Goal: Information Seeking & Learning: Learn about a topic

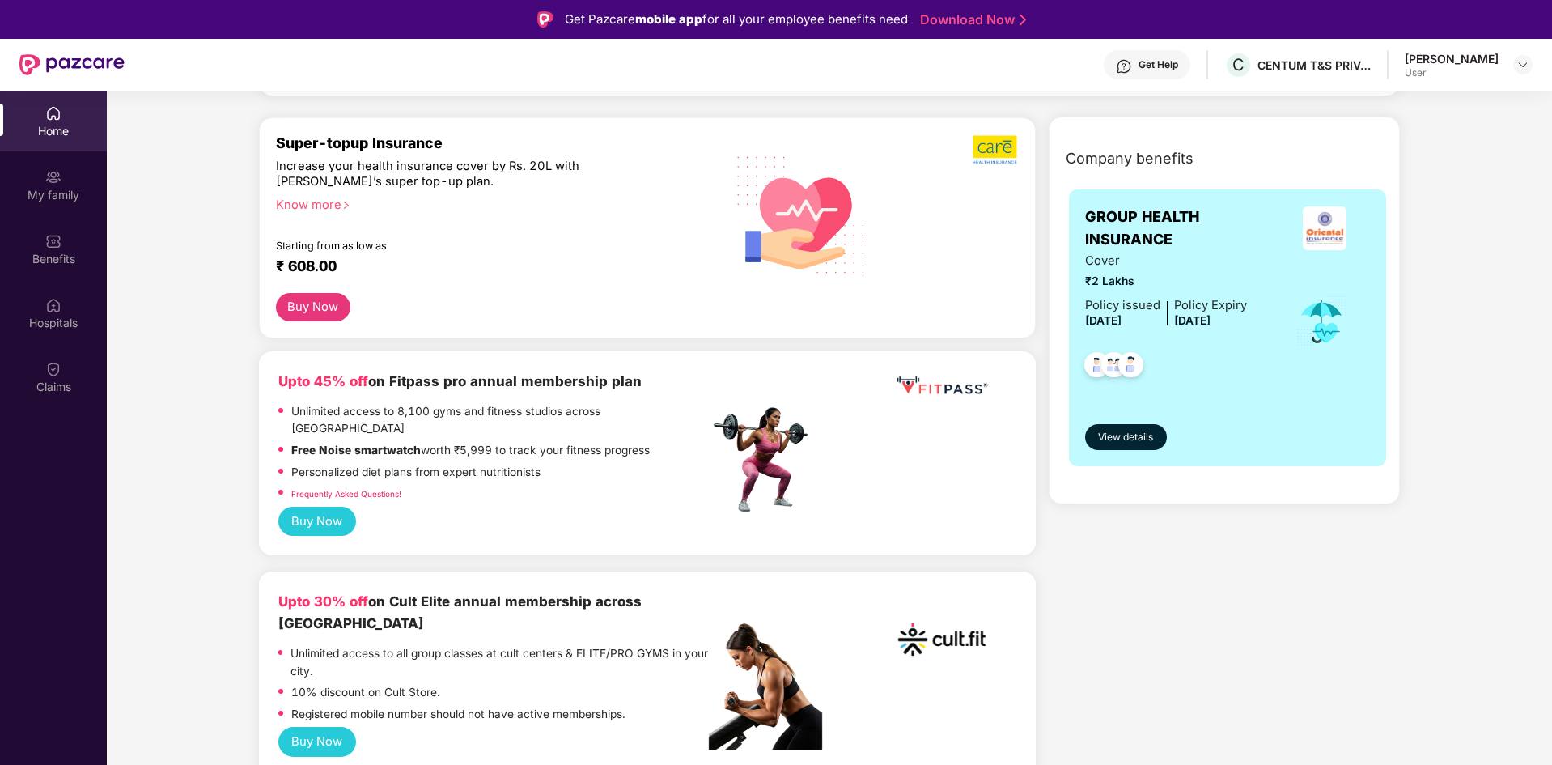
scroll to position [81, 0]
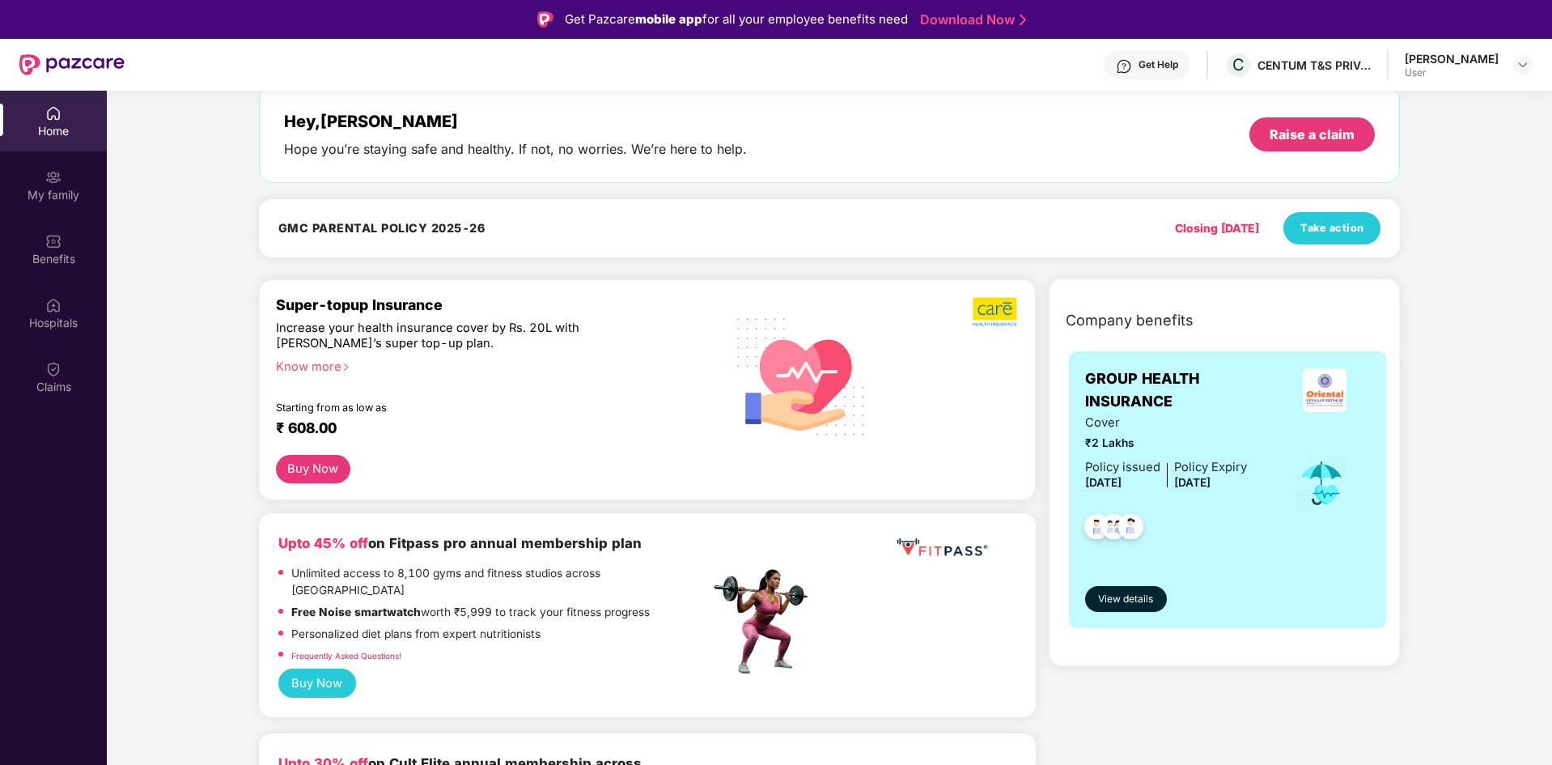
click at [318, 371] on div "Know more" at bounding box center [488, 364] width 424 height 11
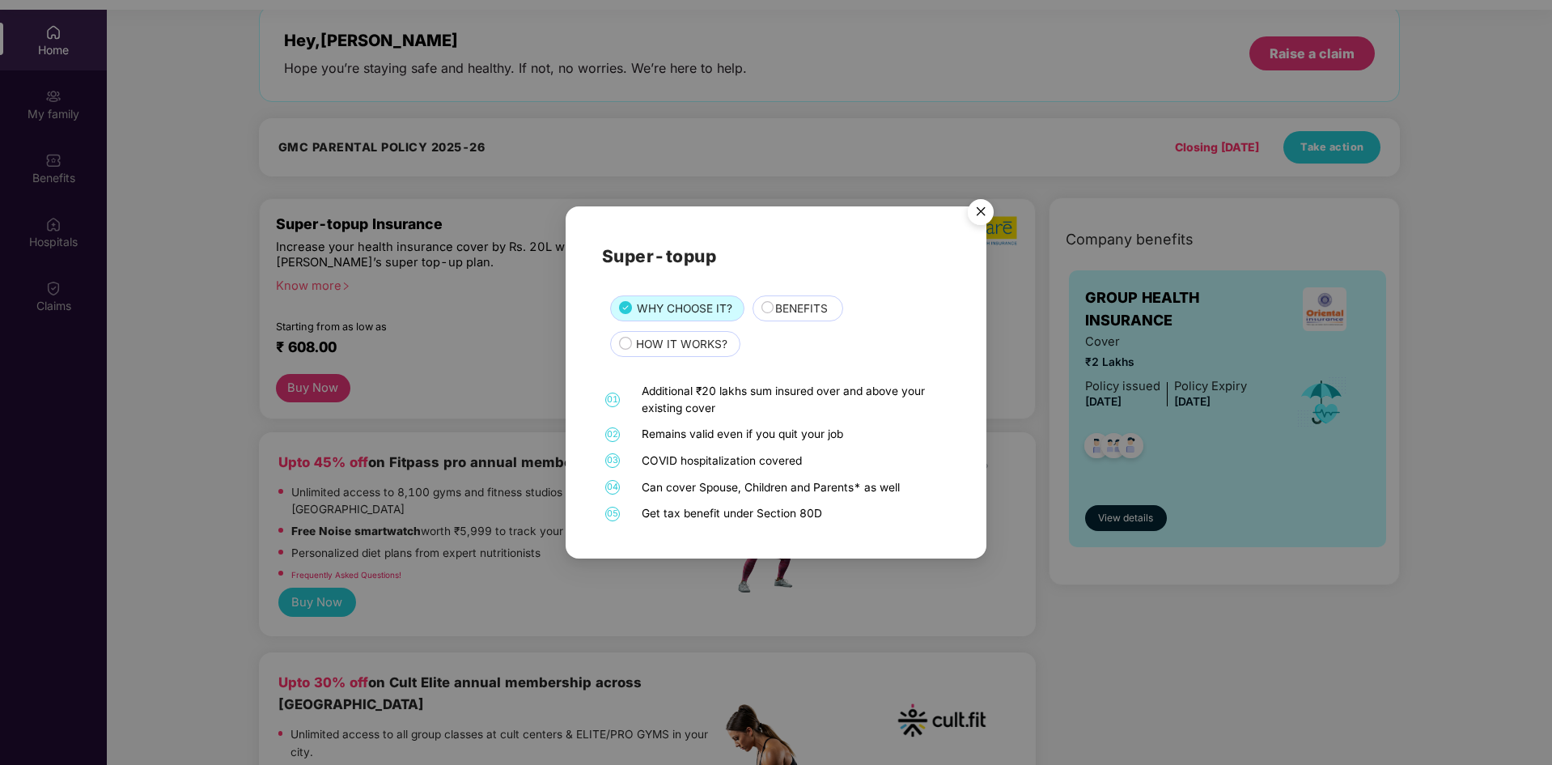
scroll to position [91, 0]
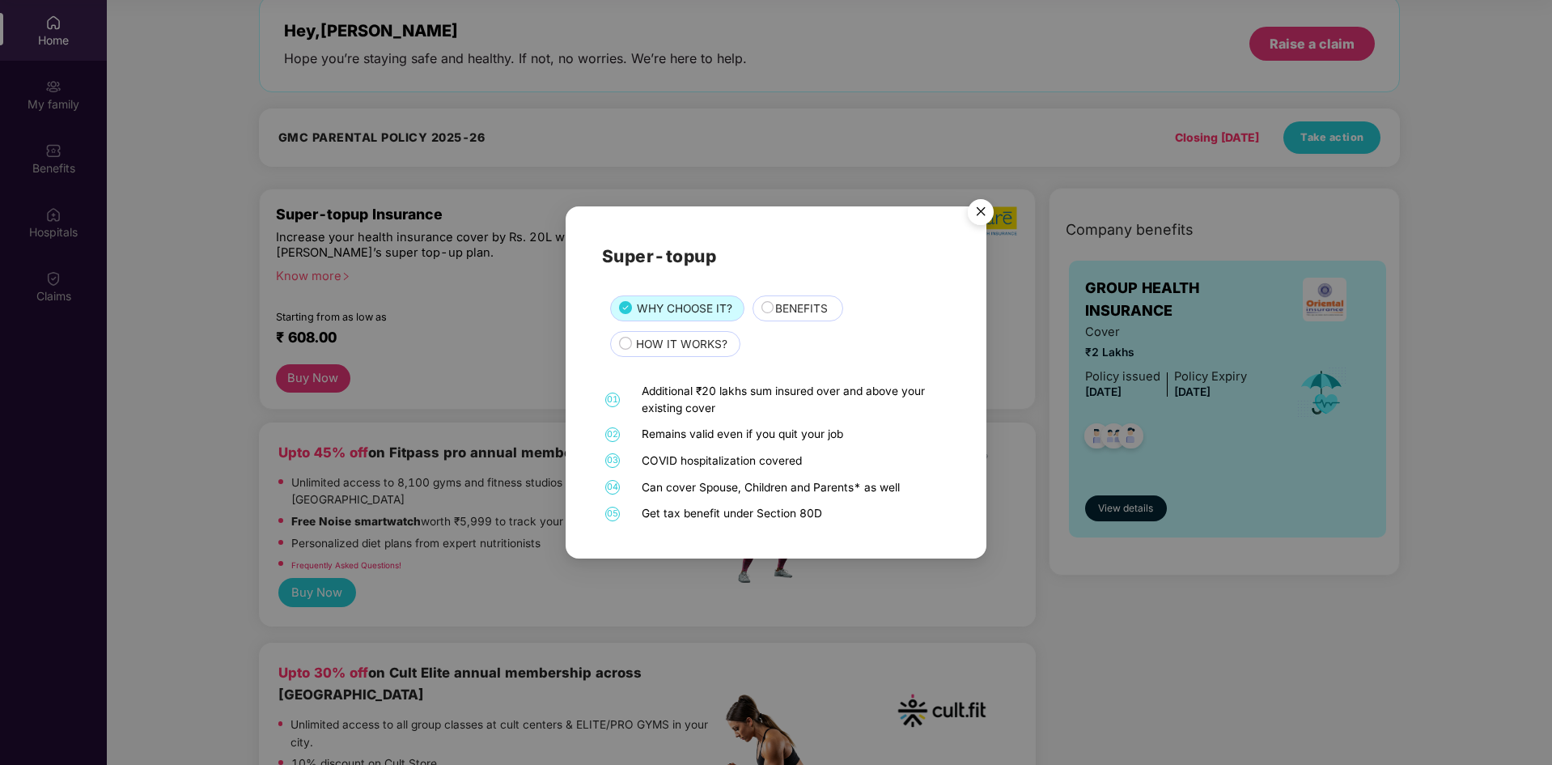
click at [707, 346] on span "HOW IT WORKS?" at bounding box center [681, 345] width 91 height 18
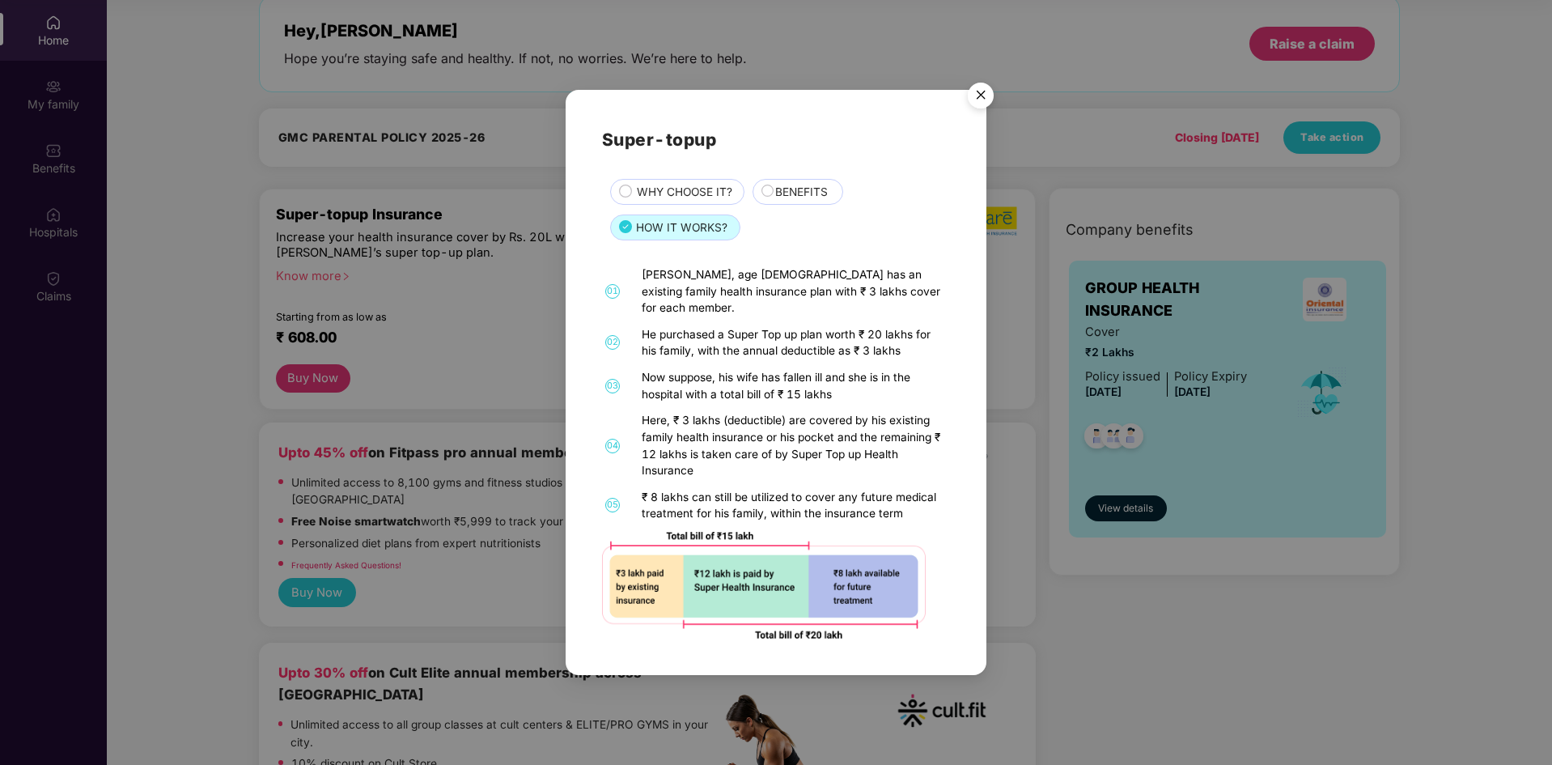
click at [980, 108] on img "Close" at bounding box center [980, 97] width 45 height 45
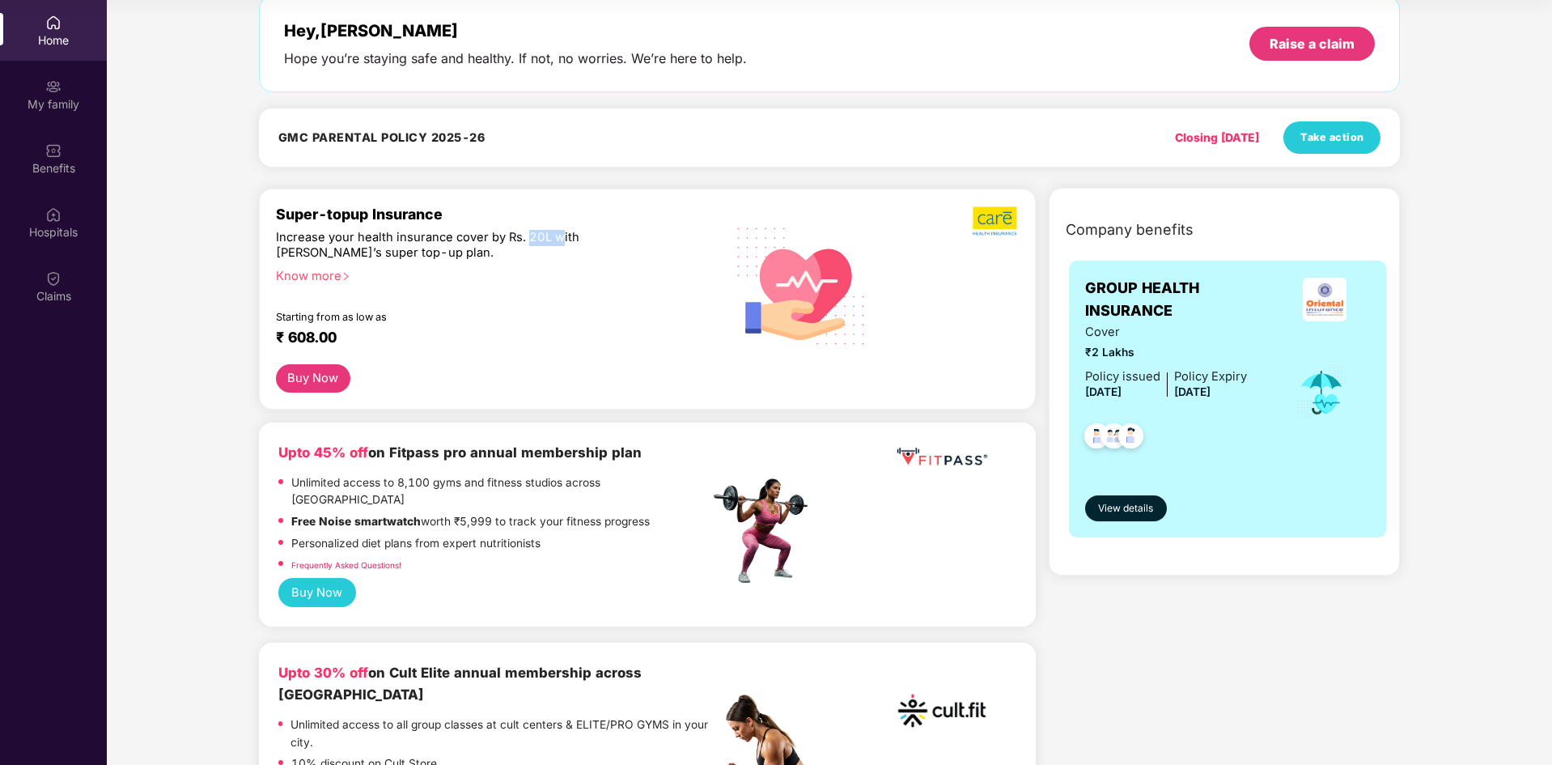
drag, startPoint x: 528, startPoint y: 236, endPoint x: 558, endPoint y: 236, distance: 29.9
click at [558, 236] on div "Increase your health insurance cover by Rs. 20L with [PERSON_NAME]’s super top-…" at bounding box center [457, 246] width 363 height 32
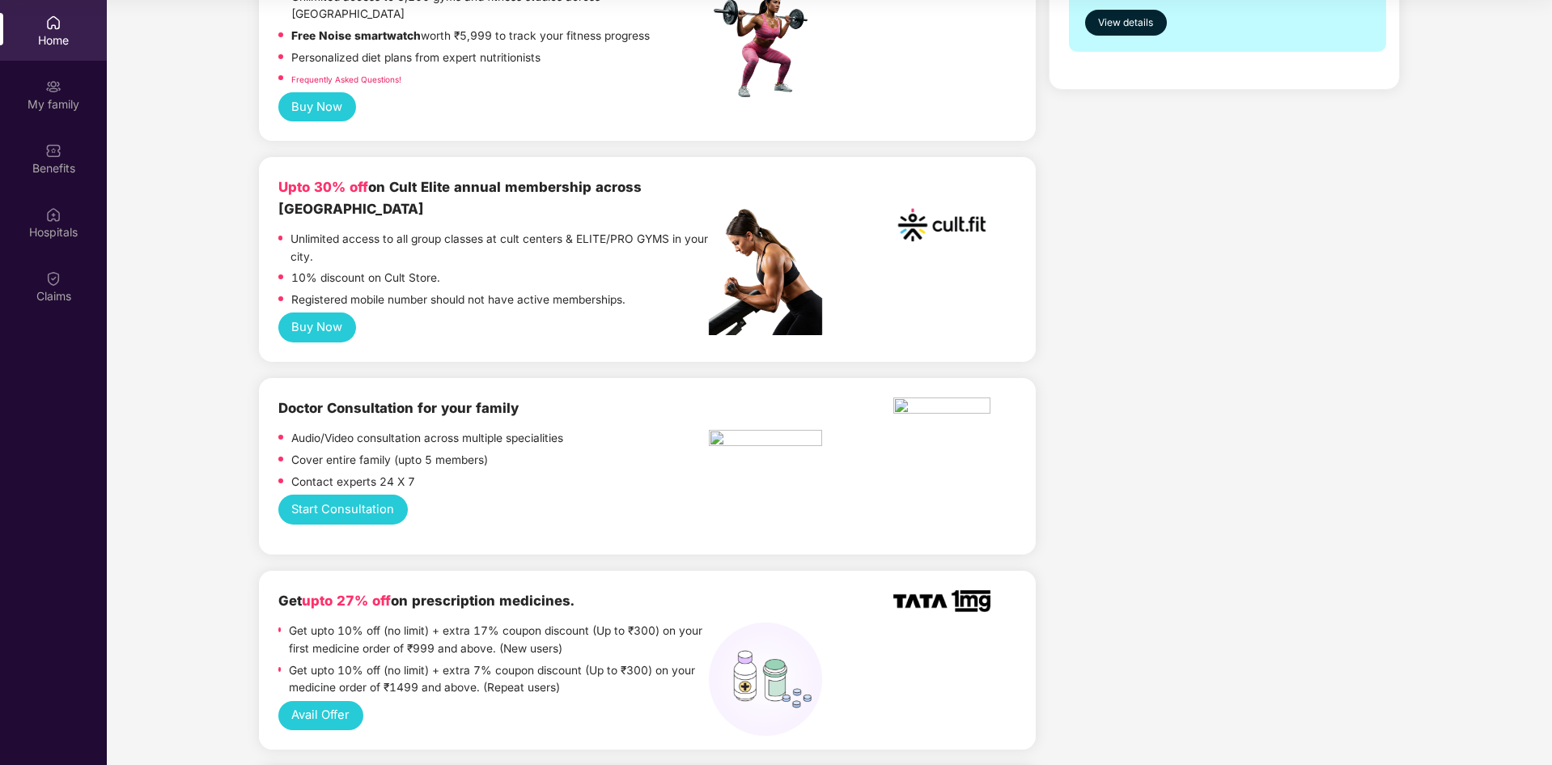
scroll to position [0, 0]
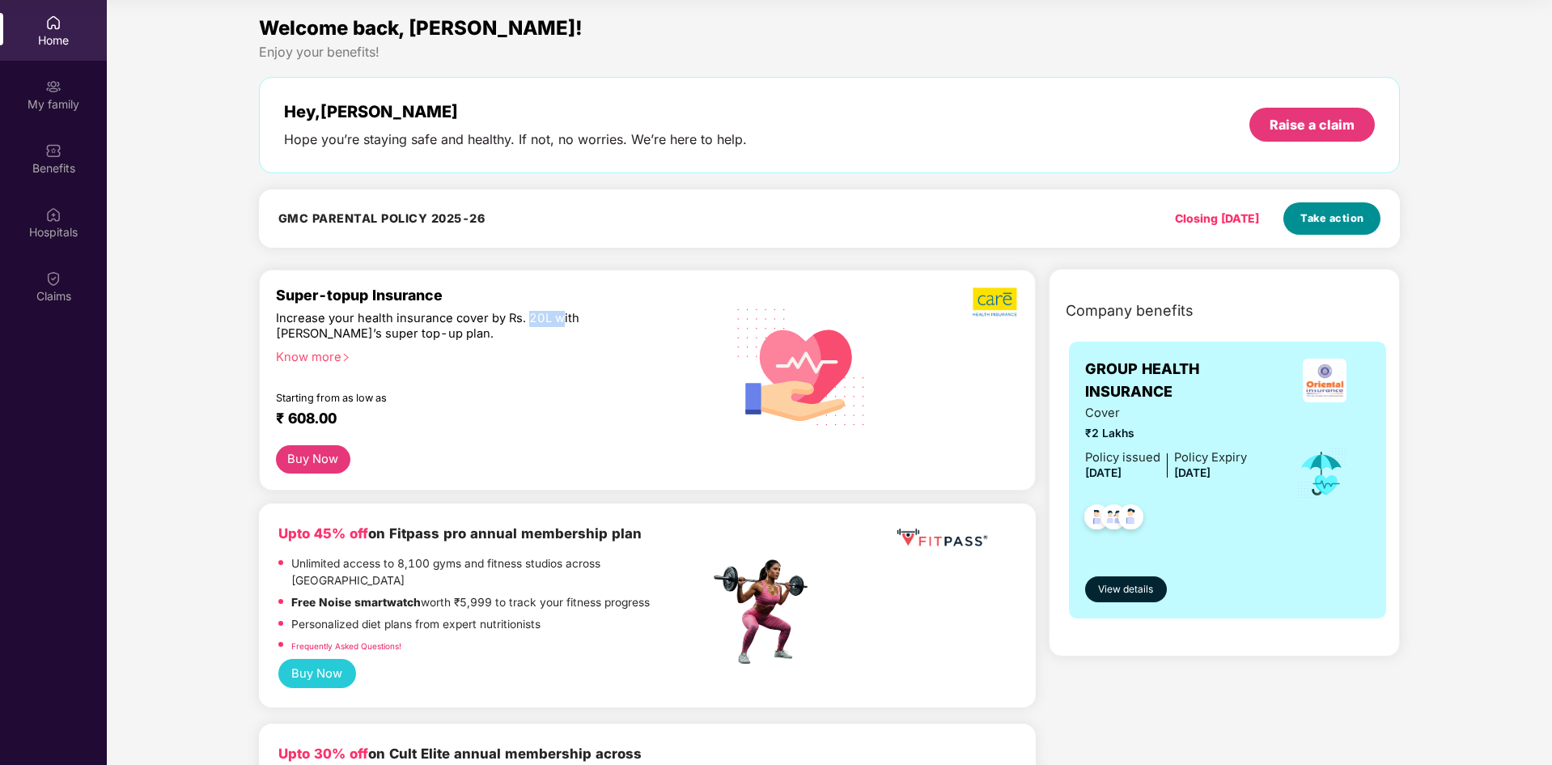
click at [1328, 210] on span "Take action" at bounding box center [1333, 218] width 64 height 16
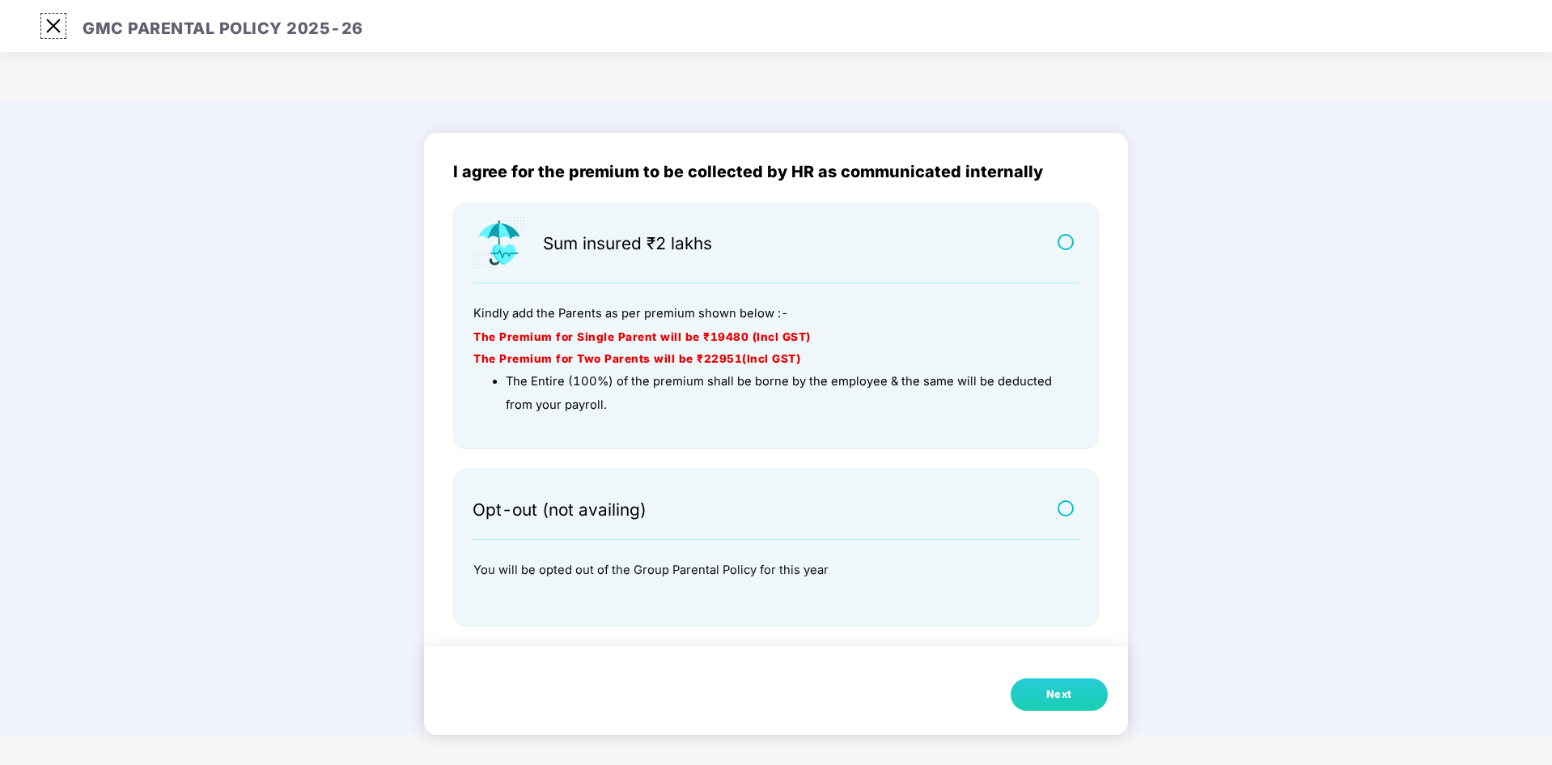
click at [54, 31] on img at bounding box center [53, 26] width 26 height 26
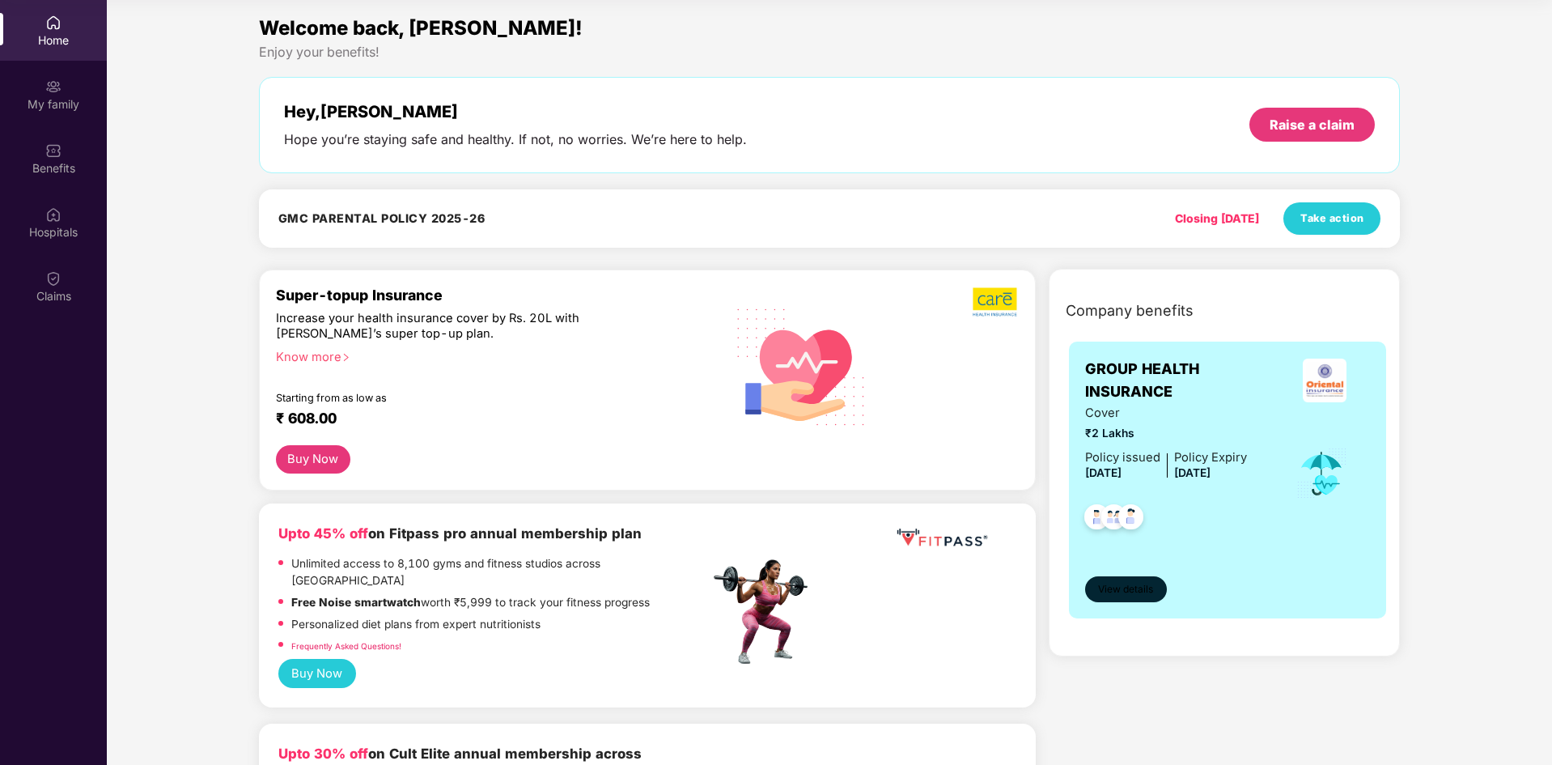
click at [1142, 580] on button "View details" at bounding box center [1126, 589] width 82 height 26
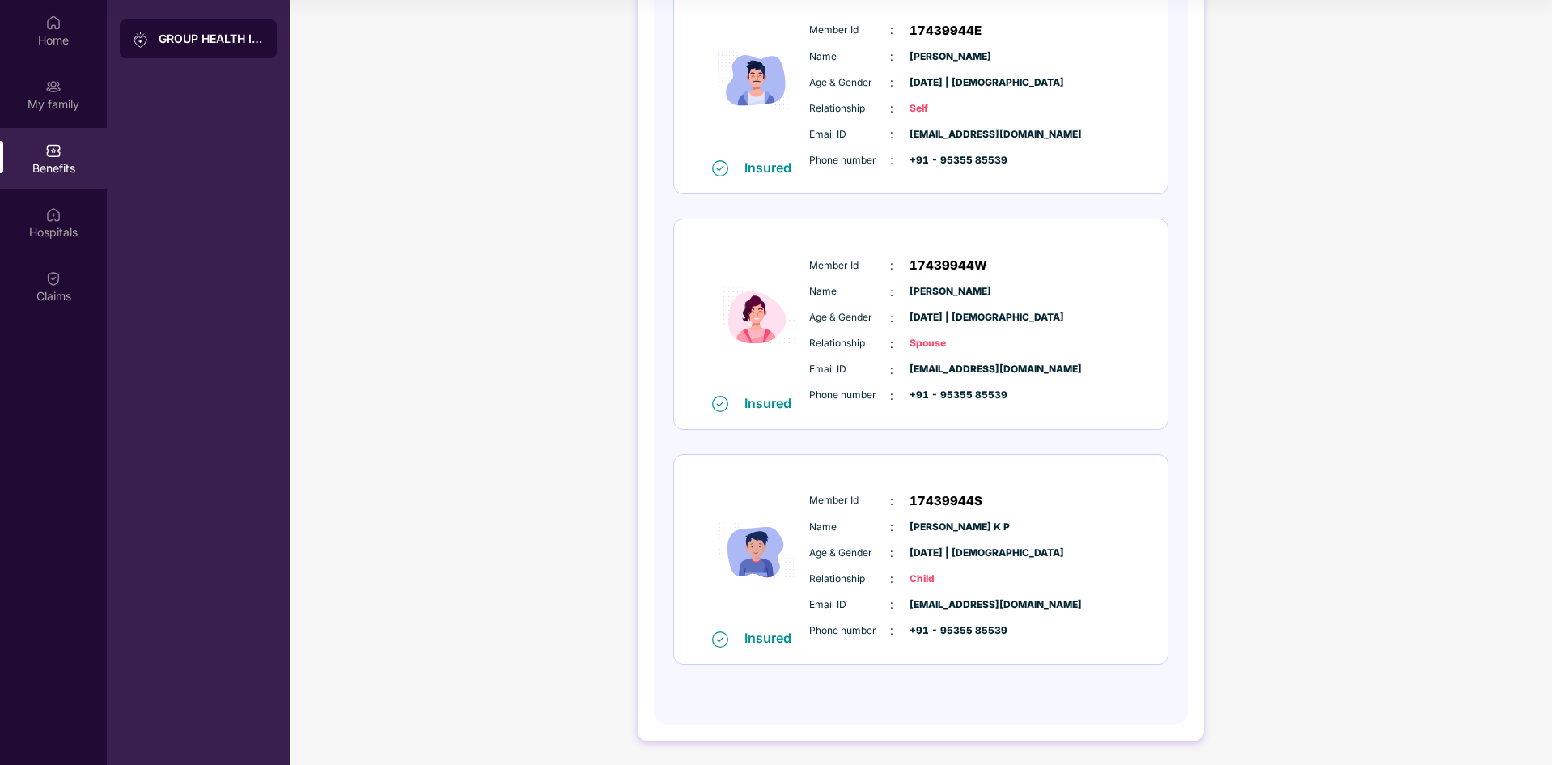
scroll to position [0, 0]
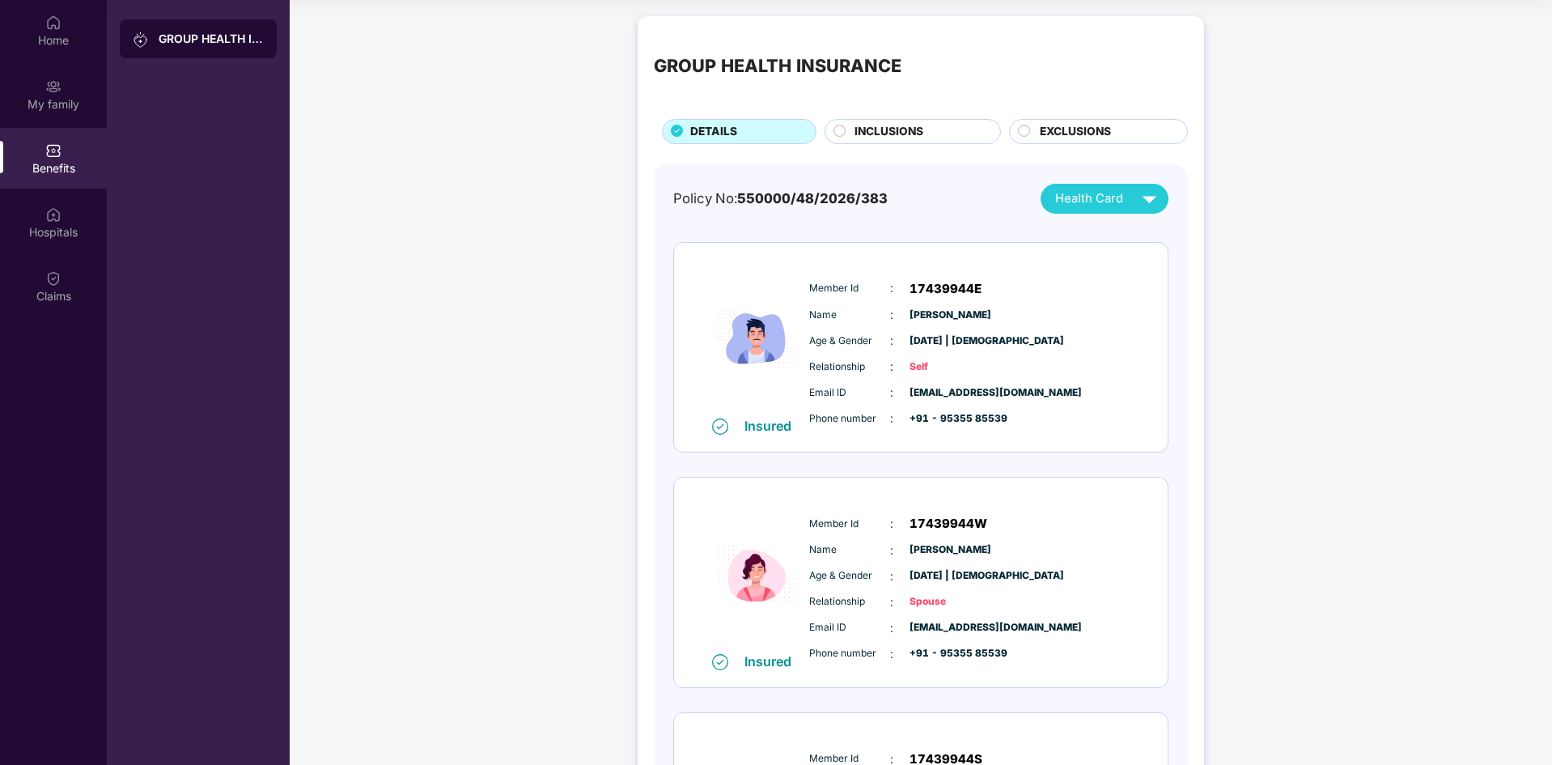
click at [894, 133] on span "INCLUSIONS" at bounding box center [889, 132] width 69 height 18
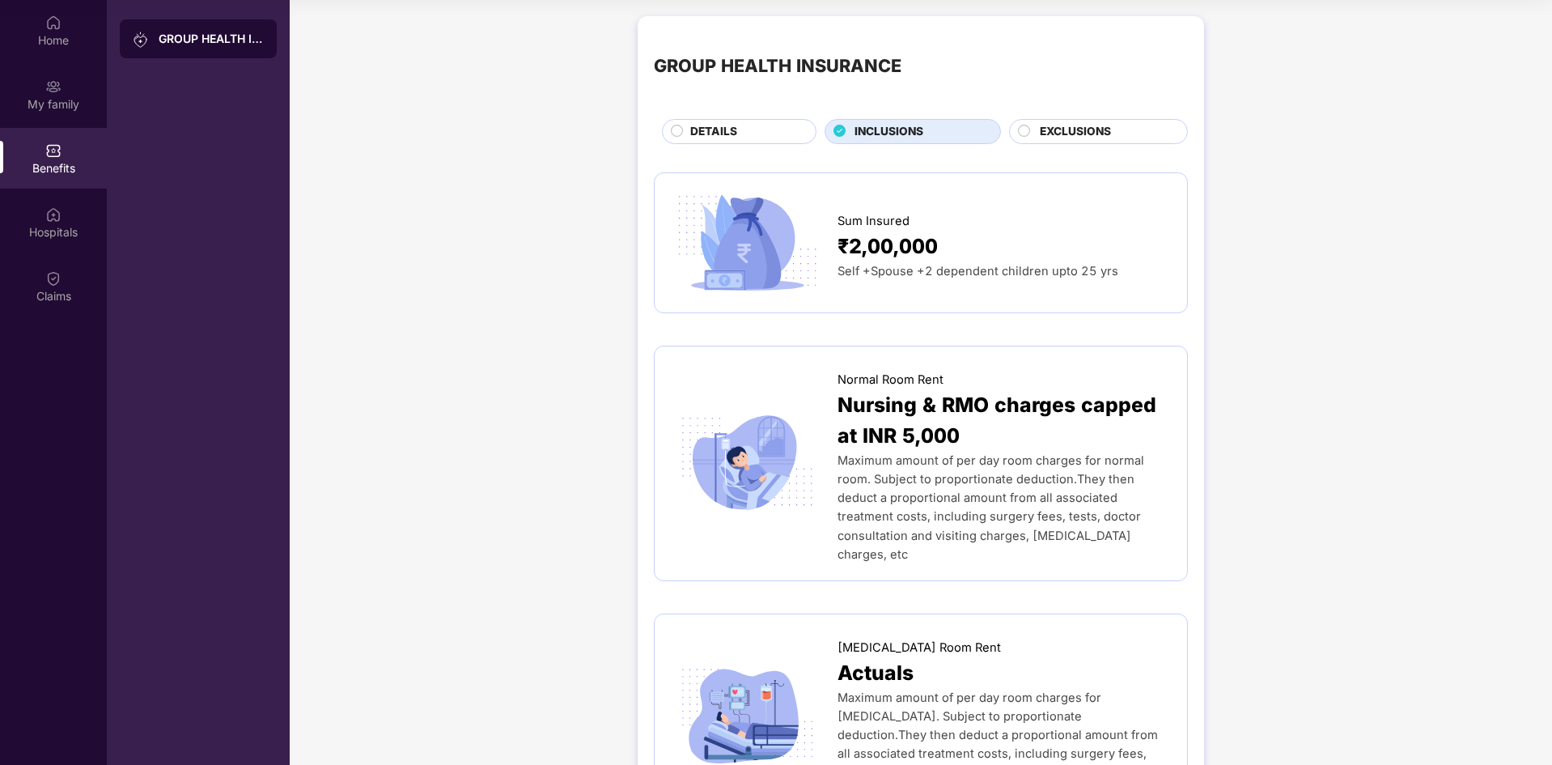
click at [1034, 126] on div "EXCLUSIONS" at bounding box center [1105, 133] width 147 height 20
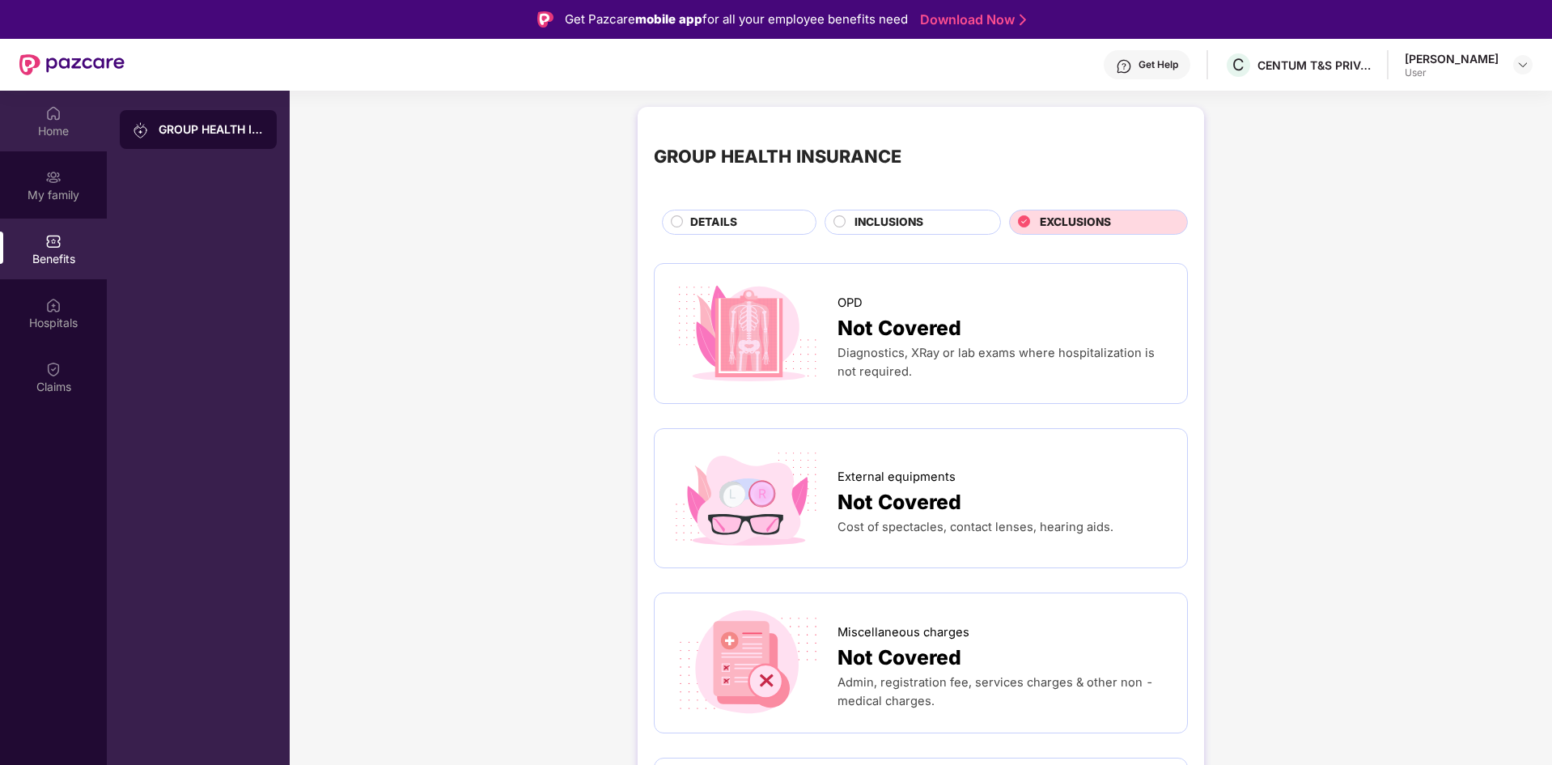
click at [51, 114] on img at bounding box center [53, 113] width 16 height 16
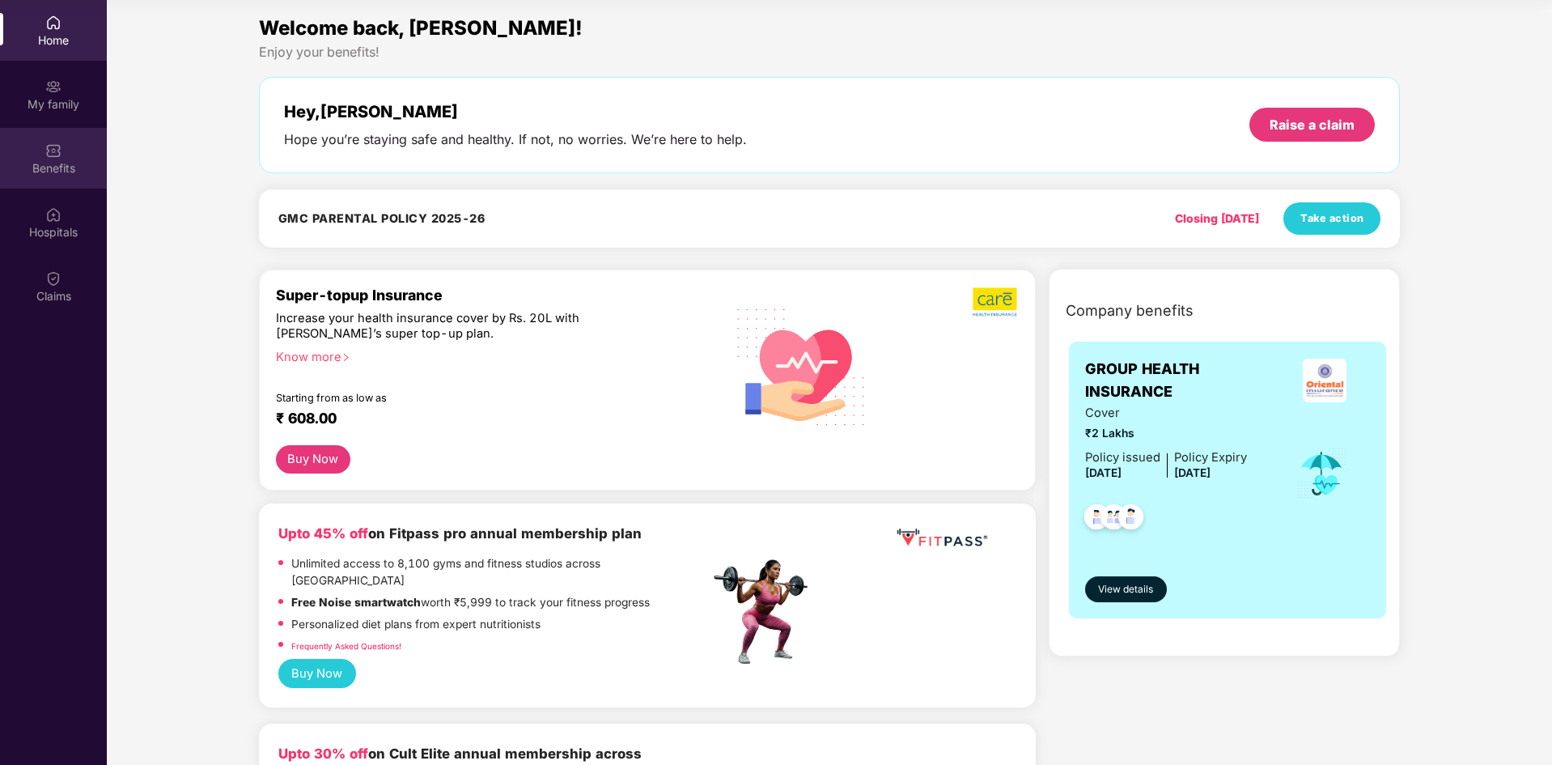
click at [62, 147] on div "Benefits" at bounding box center [53, 158] width 107 height 61
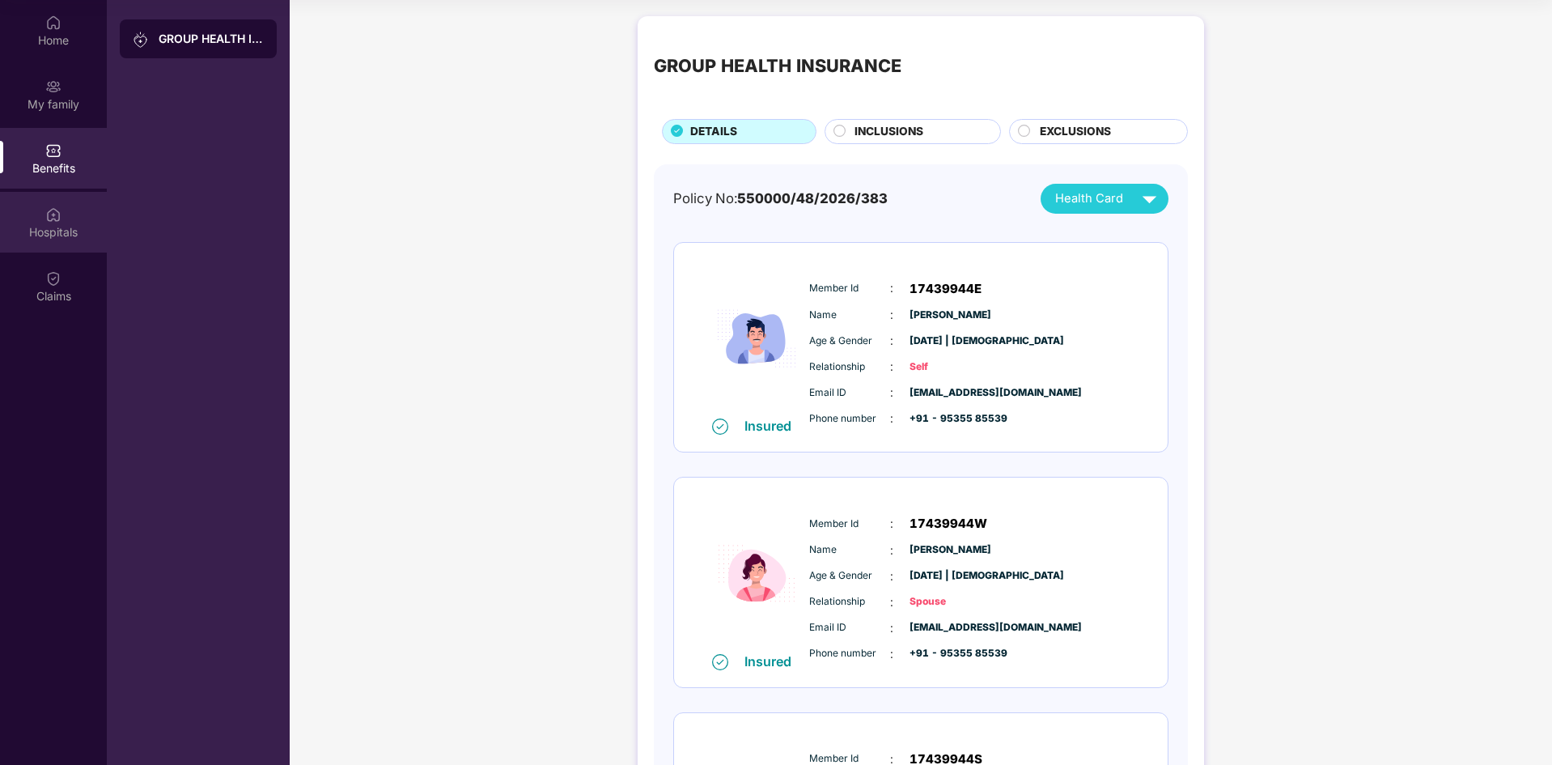
click at [50, 216] on img at bounding box center [53, 214] width 16 height 16
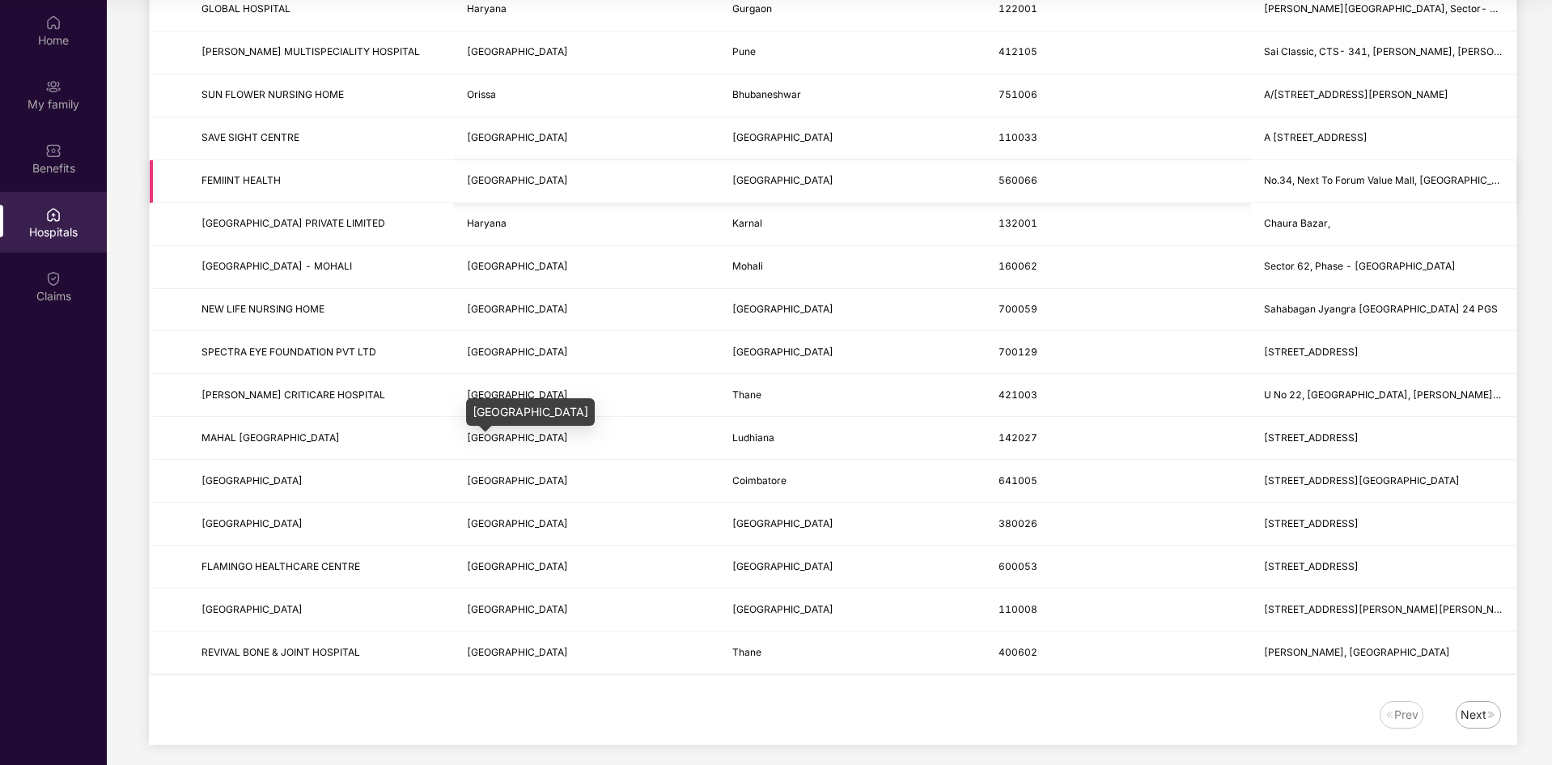
scroll to position [1735, 0]
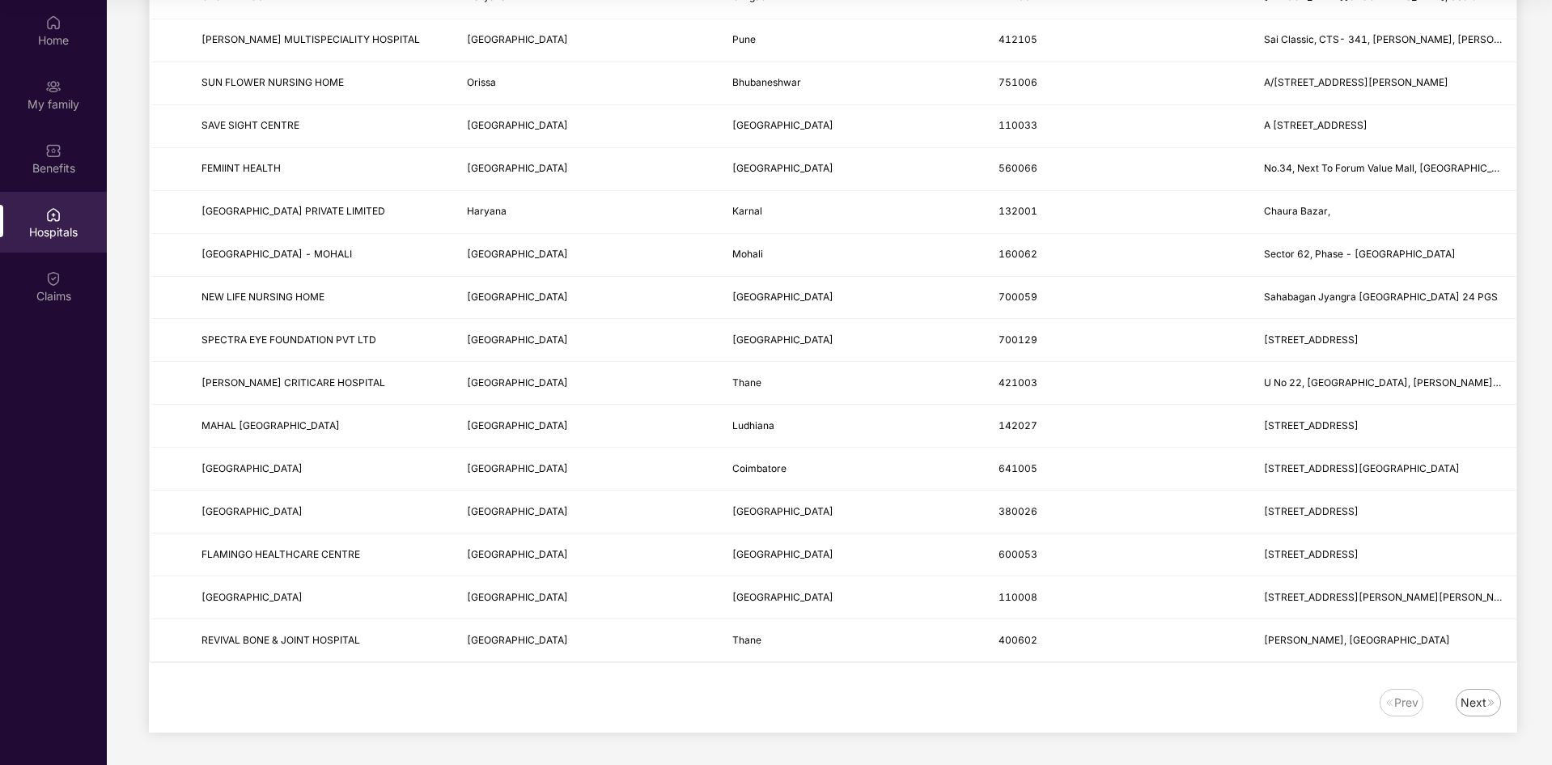
click at [1488, 701] on img at bounding box center [1492, 703] width 10 height 10
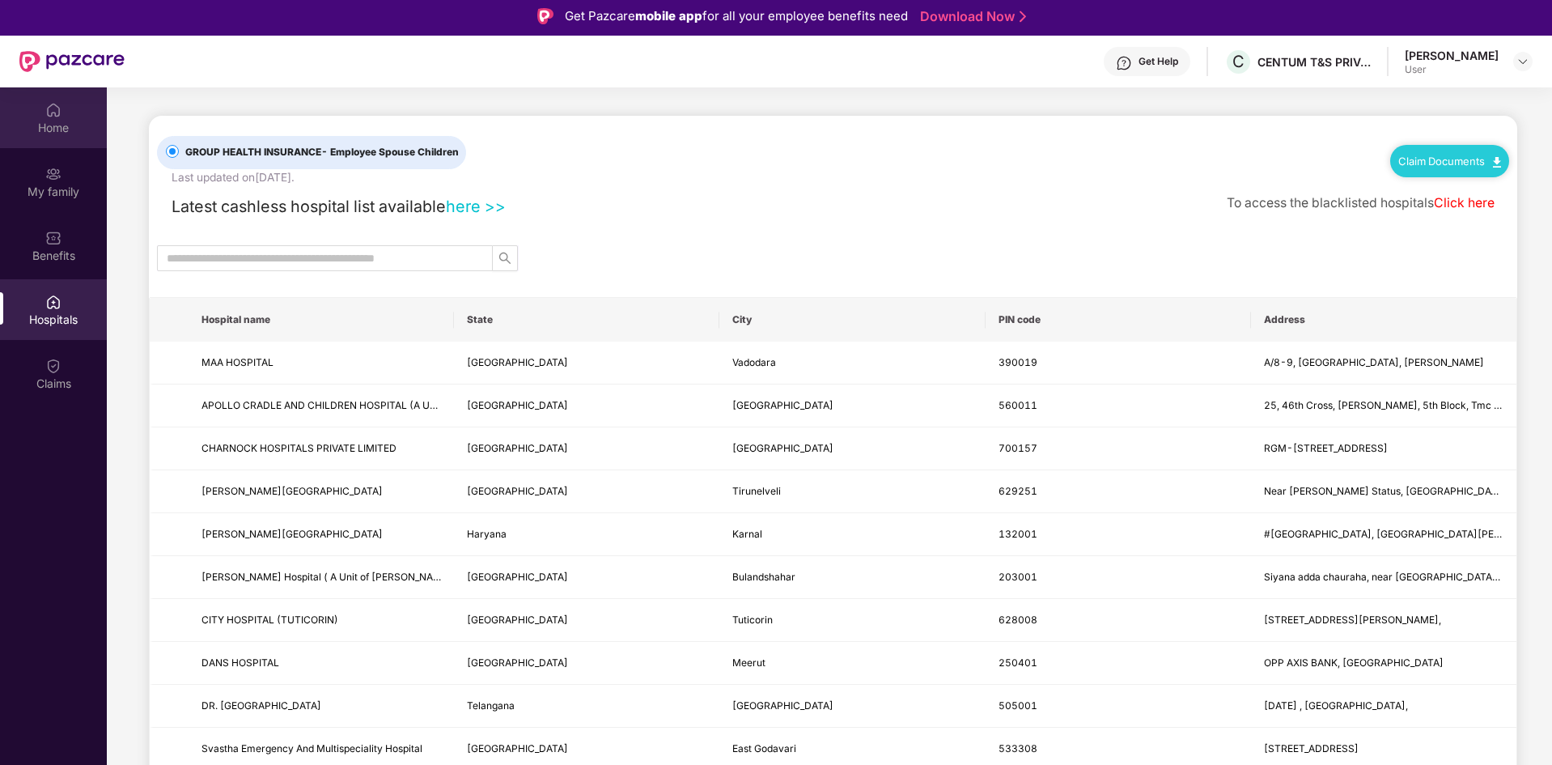
scroll to position [0, 0]
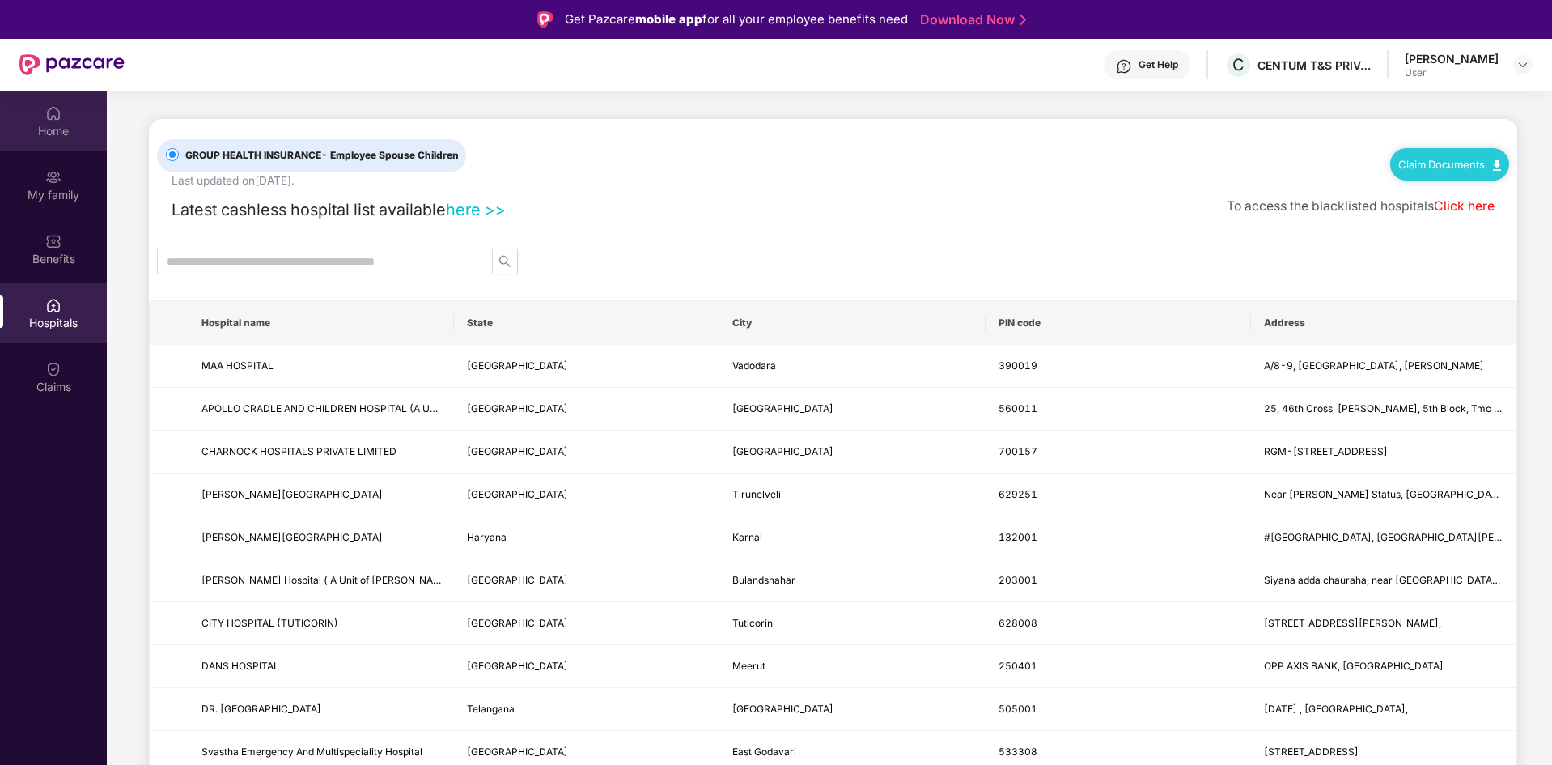
click at [50, 129] on div "Home" at bounding box center [53, 131] width 107 height 16
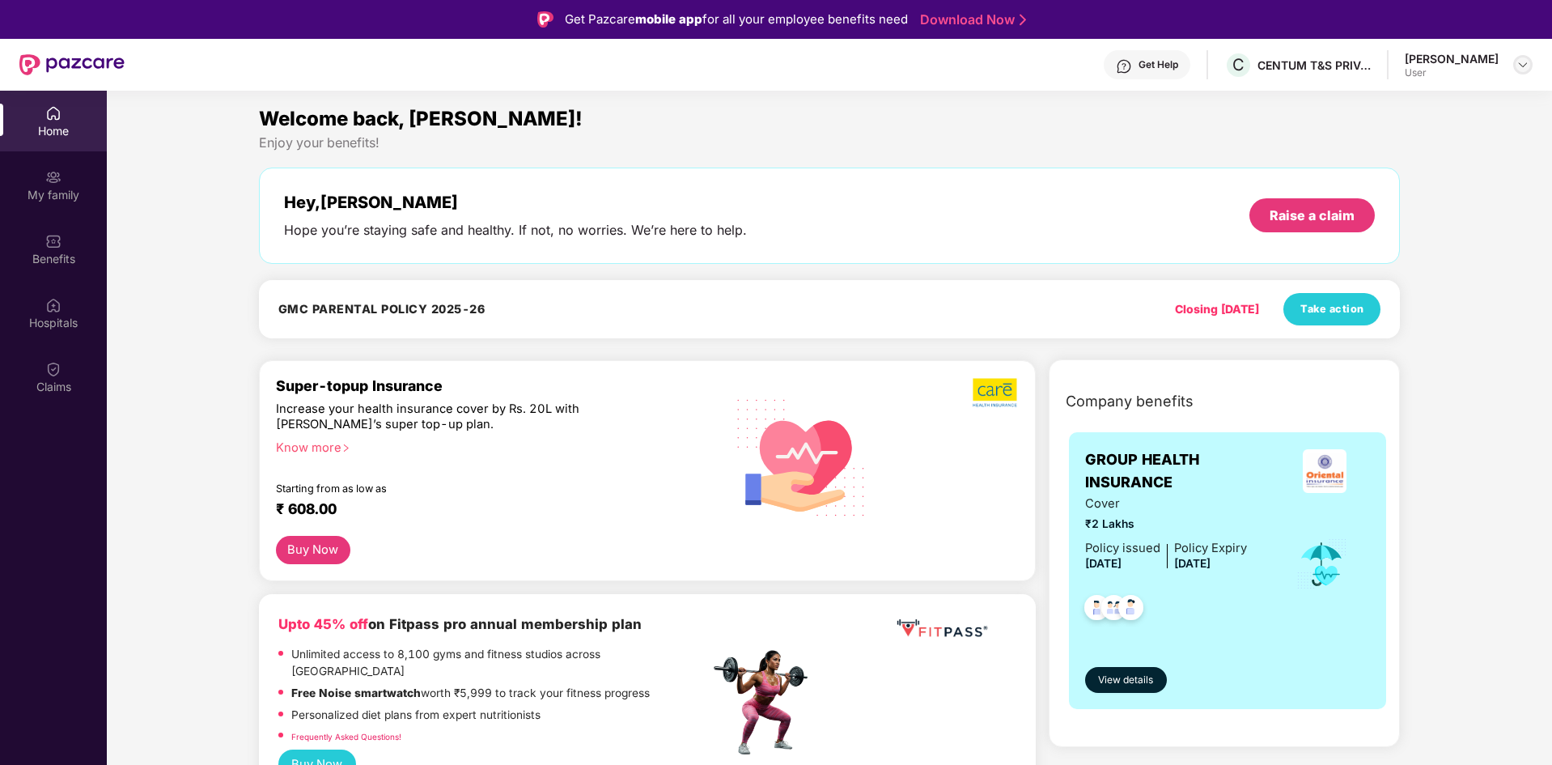
click at [1523, 65] on img at bounding box center [1523, 64] width 13 height 13
click at [796, 135] on div "Enjoy your benefits!" at bounding box center [830, 142] width 1142 height 17
click at [328, 444] on div "Know more" at bounding box center [488, 445] width 424 height 11
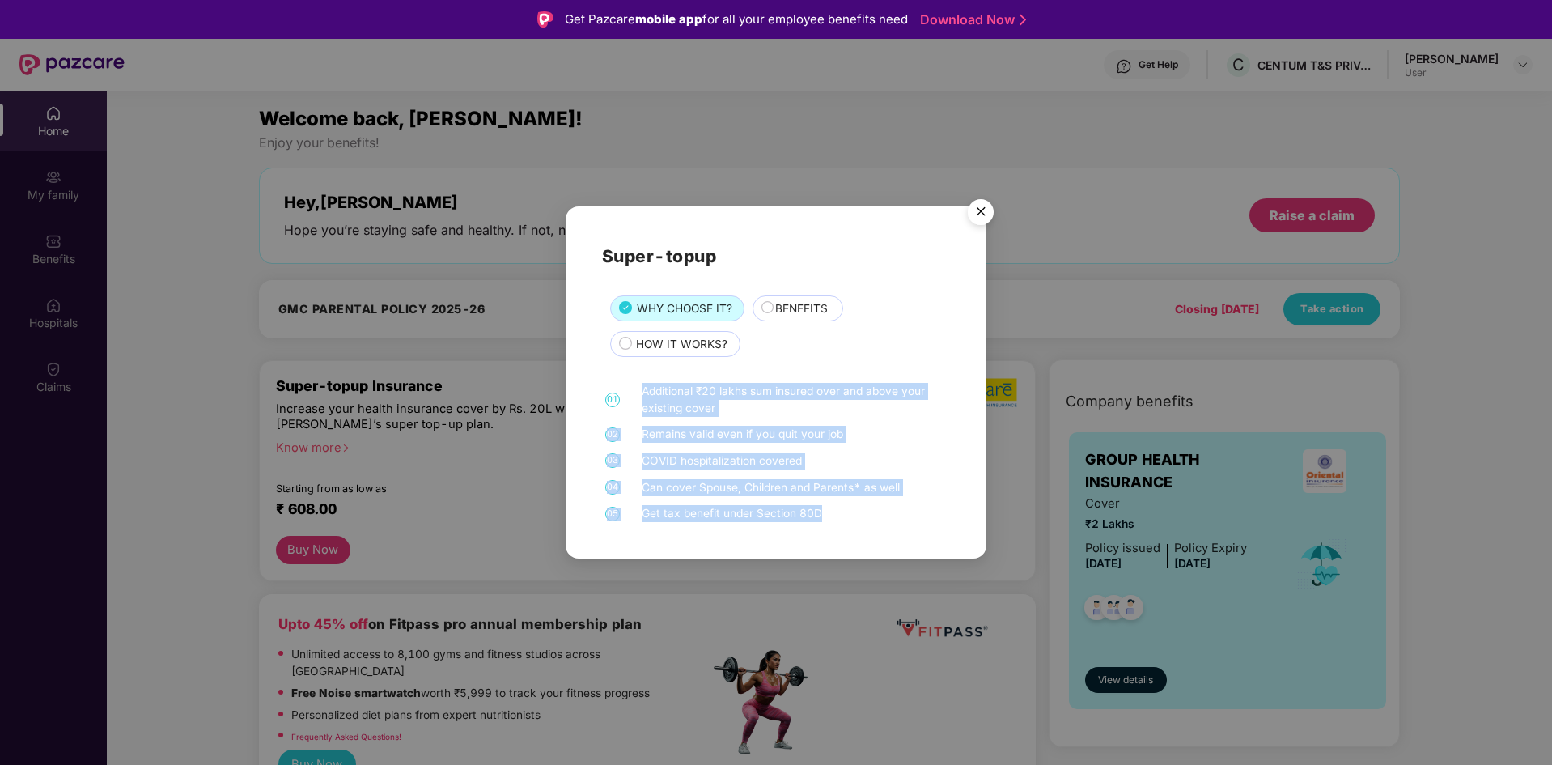
drag, startPoint x: 641, startPoint y: 393, endPoint x: 826, endPoint y: 511, distance: 219.1
click at [826, 511] on div "01 Additional ₹20 lakhs sum insured over and above your existing cover 02 Remai…" at bounding box center [776, 452] width 348 height 139
click at [828, 462] on div "COVID hospitalization covered" at bounding box center [794, 460] width 304 height 17
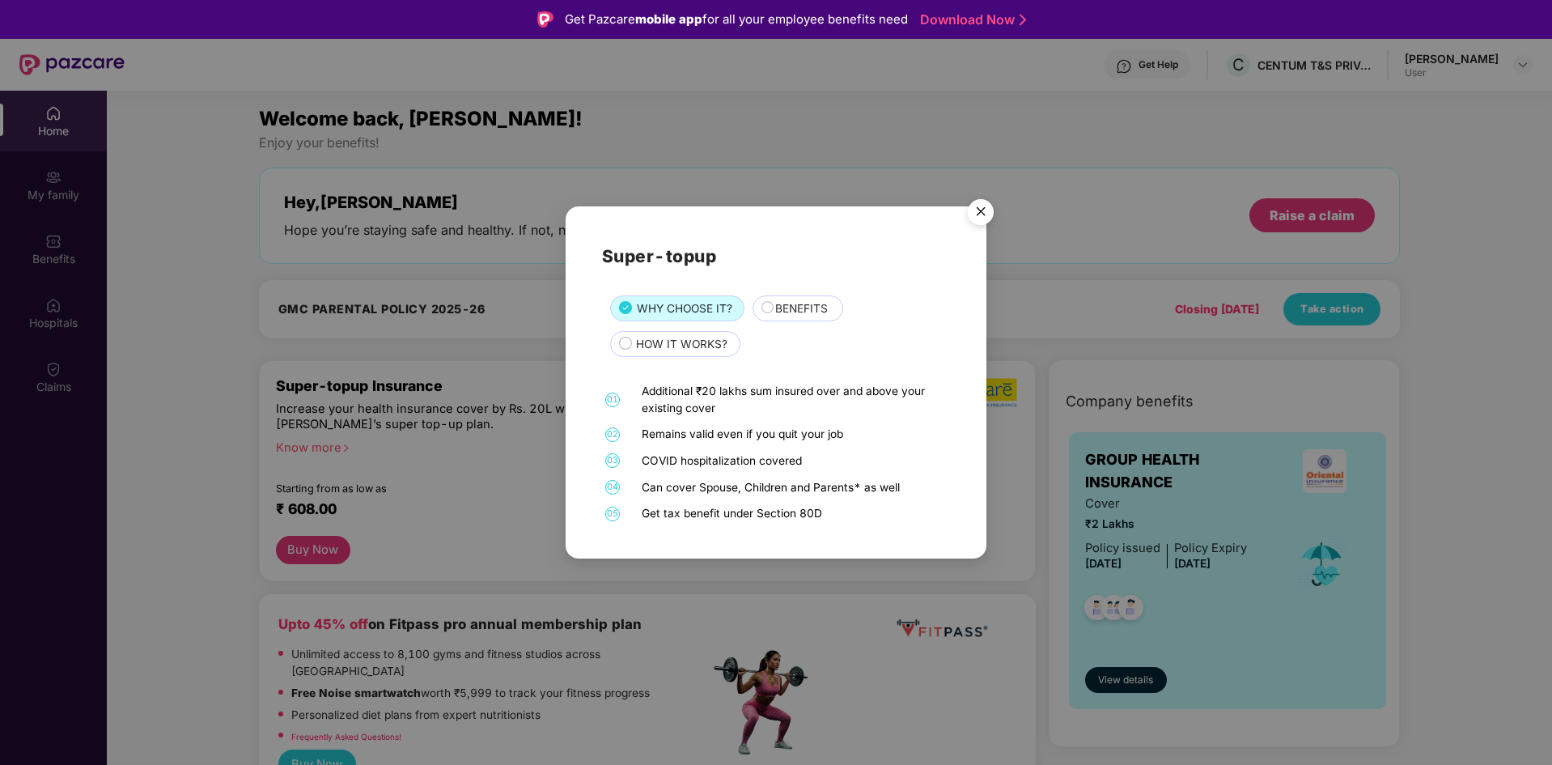
click at [983, 212] on img "Close" at bounding box center [980, 214] width 45 height 45
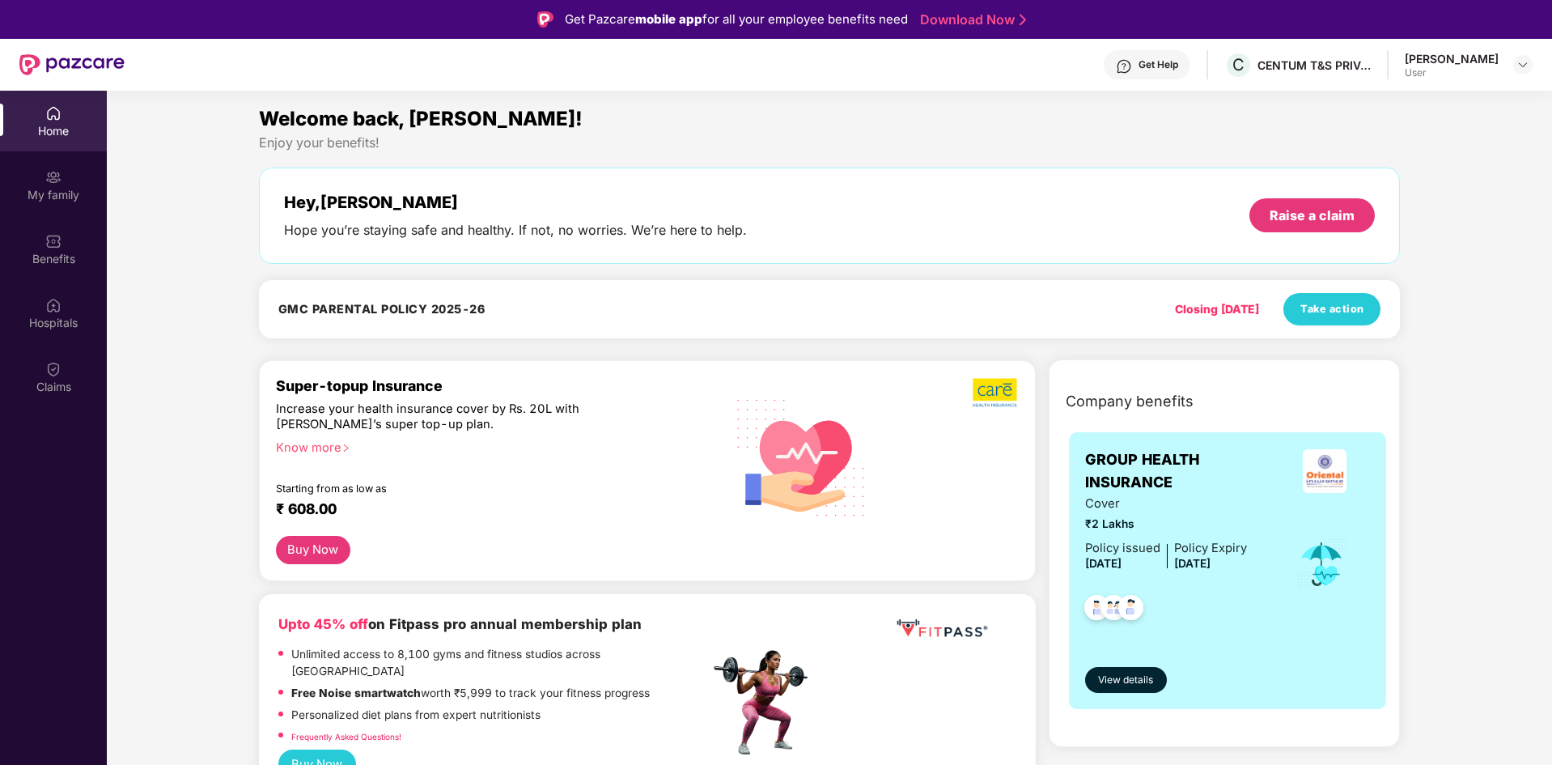
click at [325, 451] on div "Know more" at bounding box center [488, 445] width 424 height 11
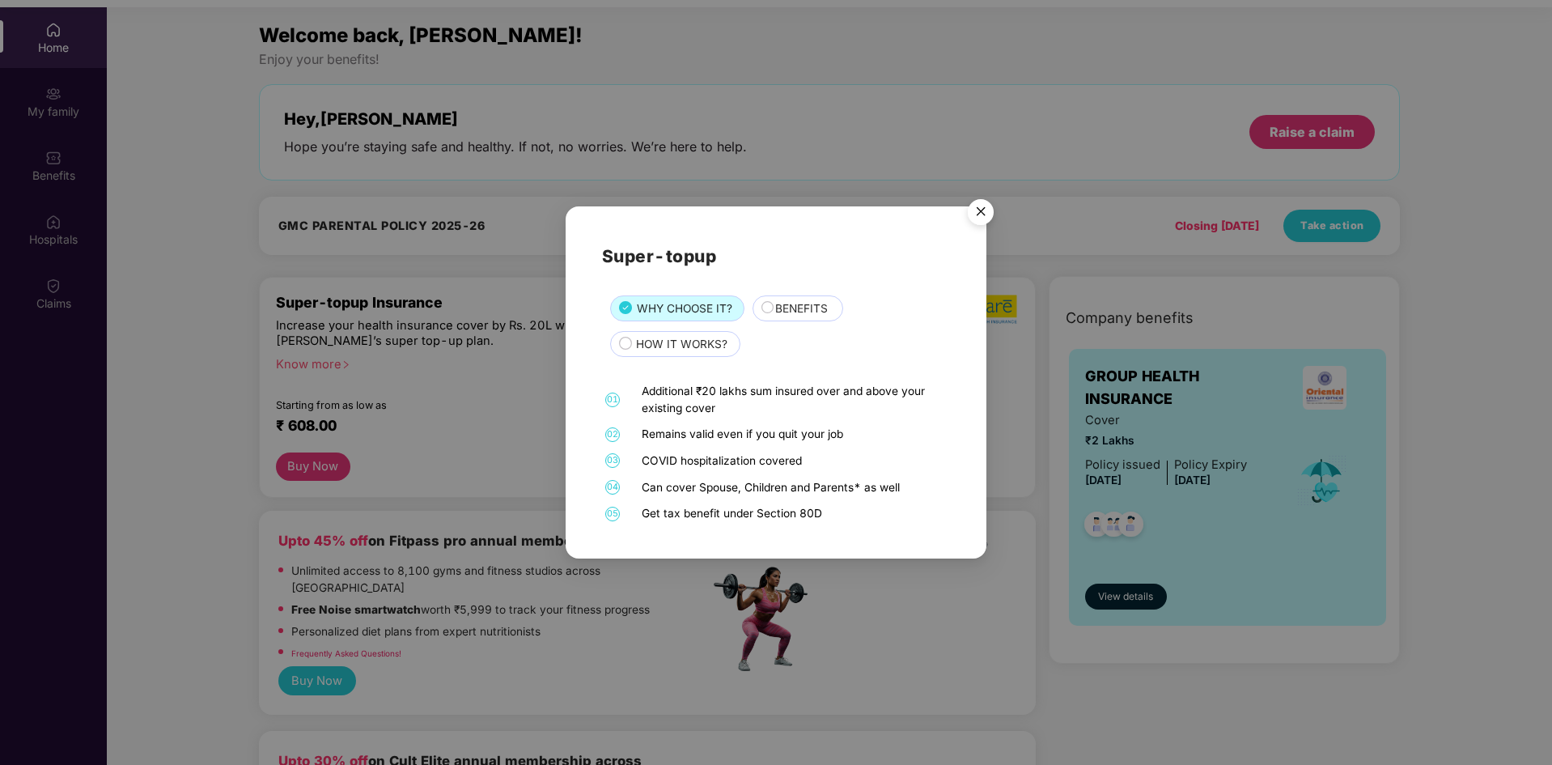
scroll to position [91, 0]
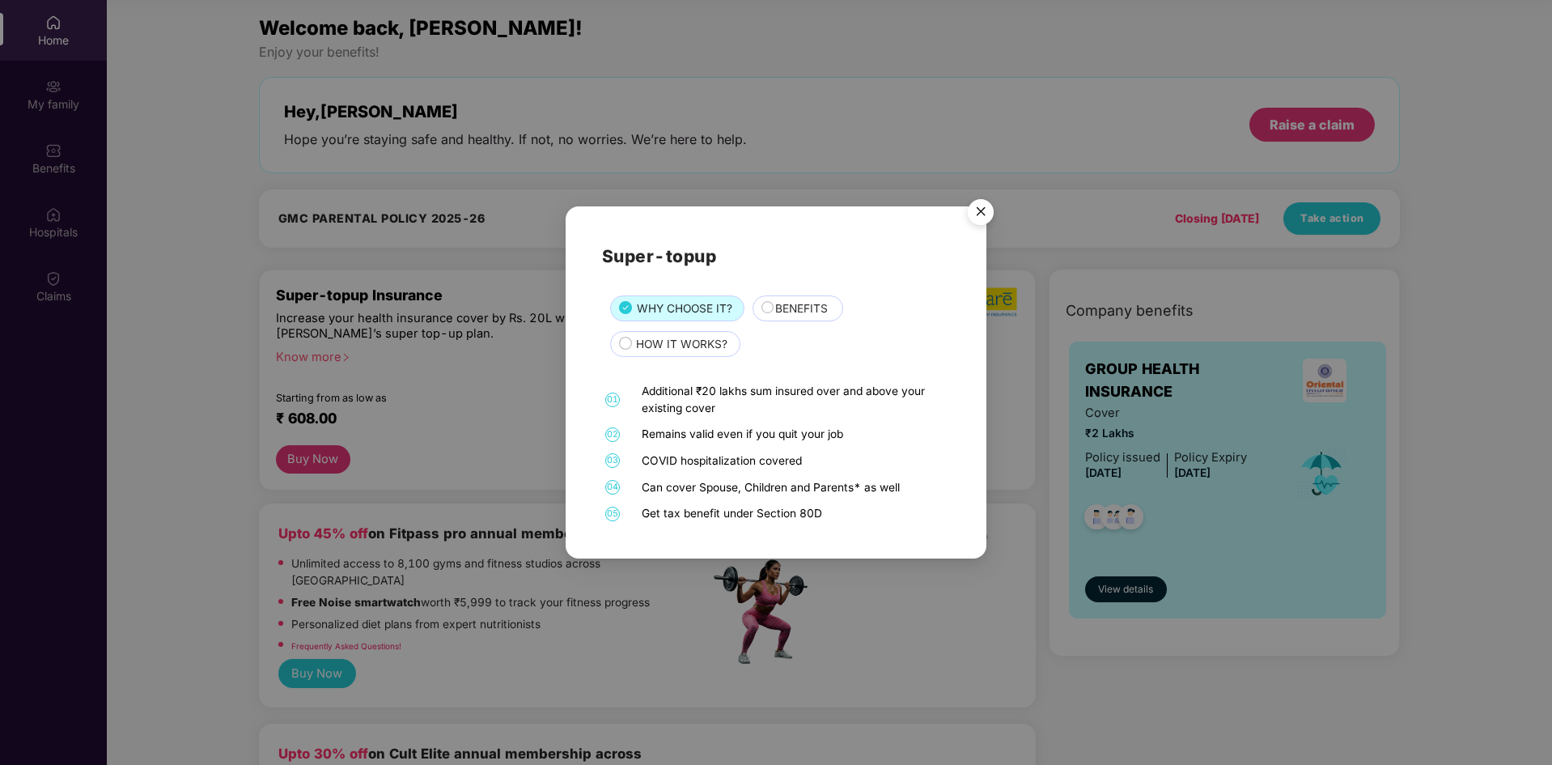
click at [980, 210] on img "Close" at bounding box center [980, 214] width 45 height 45
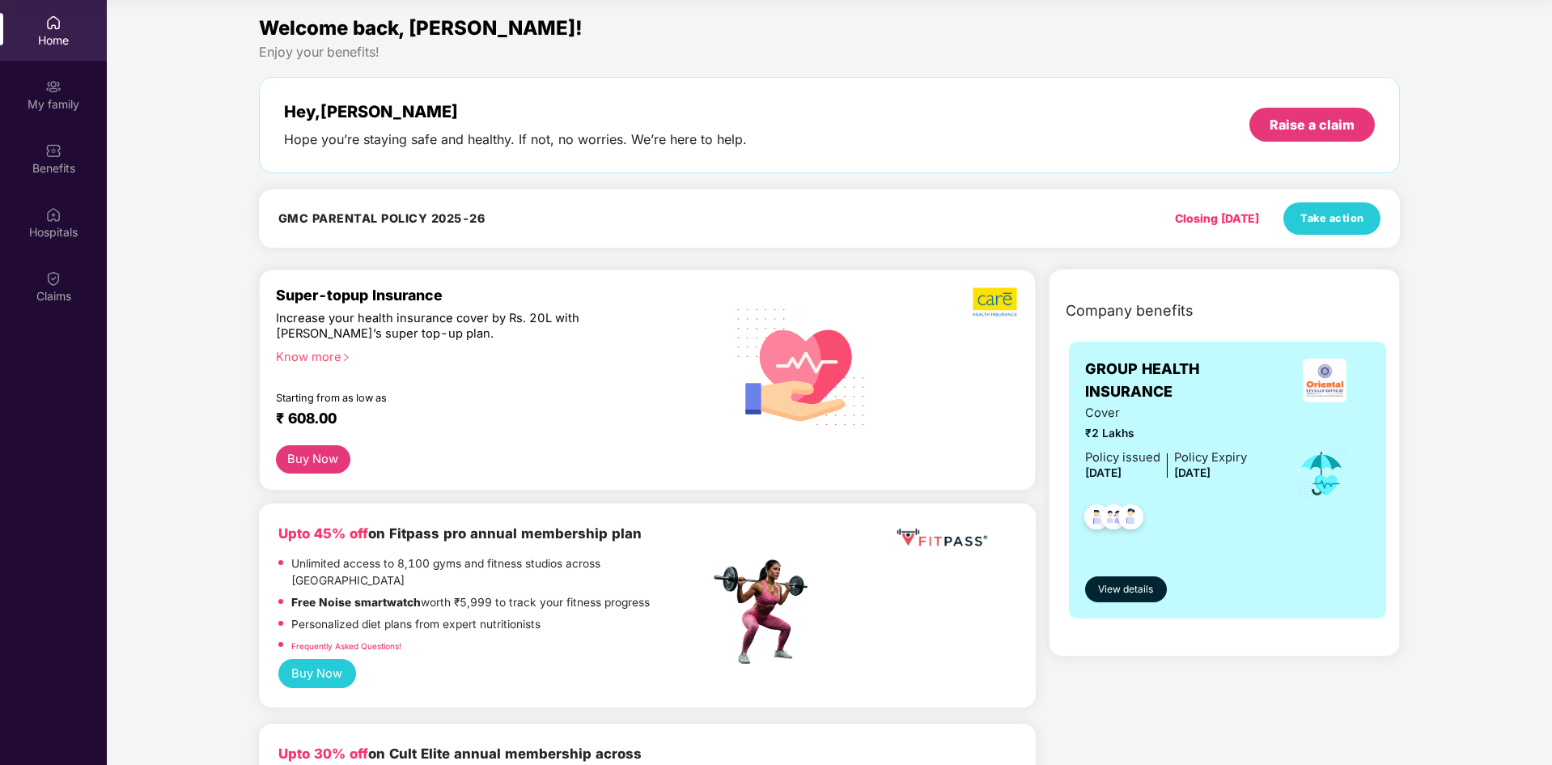
click at [316, 456] on button "Buy Now" at bounding box center [313, 459] width 74 height 28
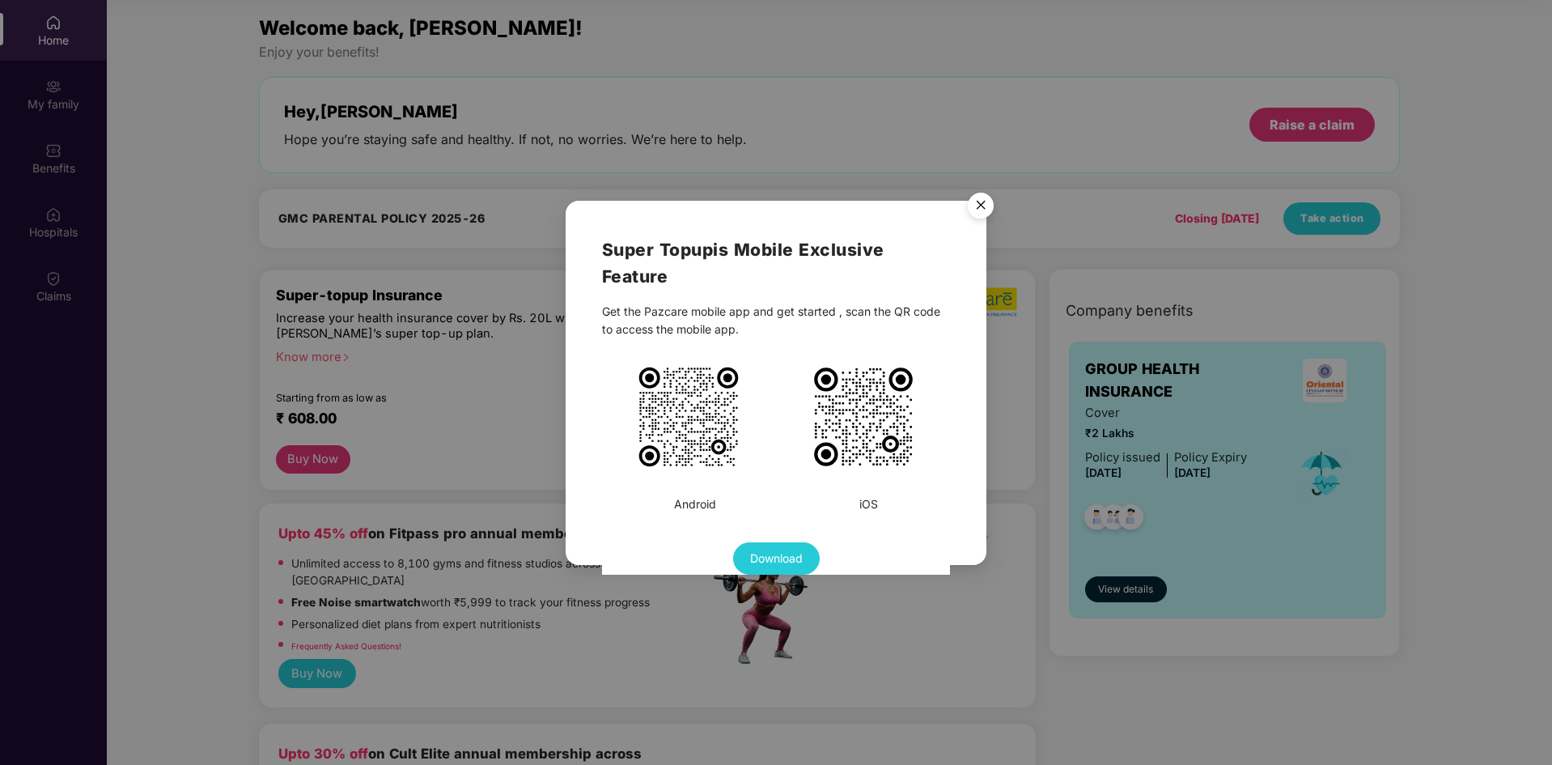
click at [983, 199] on img "Close" at bounding box center [980, 207] width 45 height 45
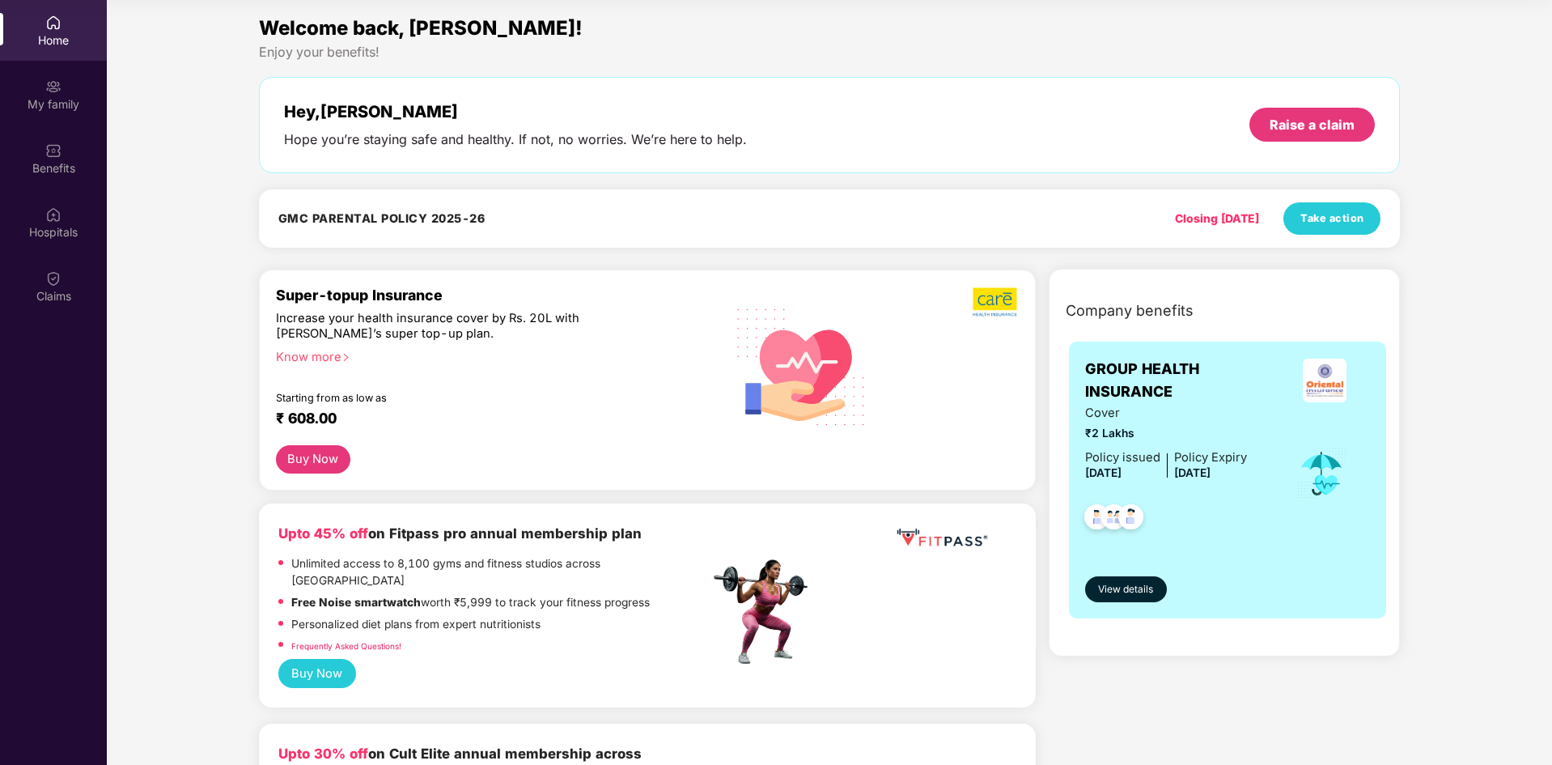
scroll to position [0, 0]
